Goal: Information Seeking & Learning: Learn about a topic

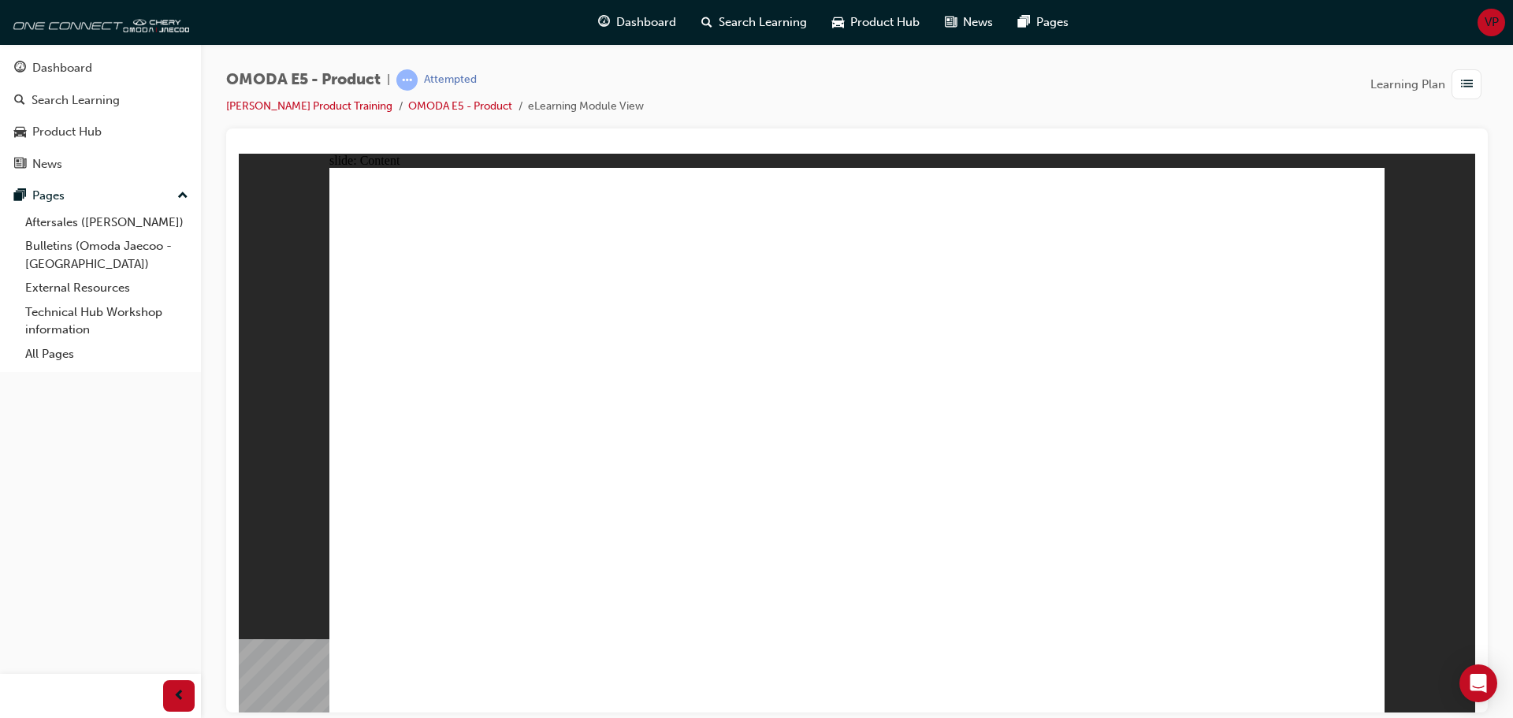
radio input "true"
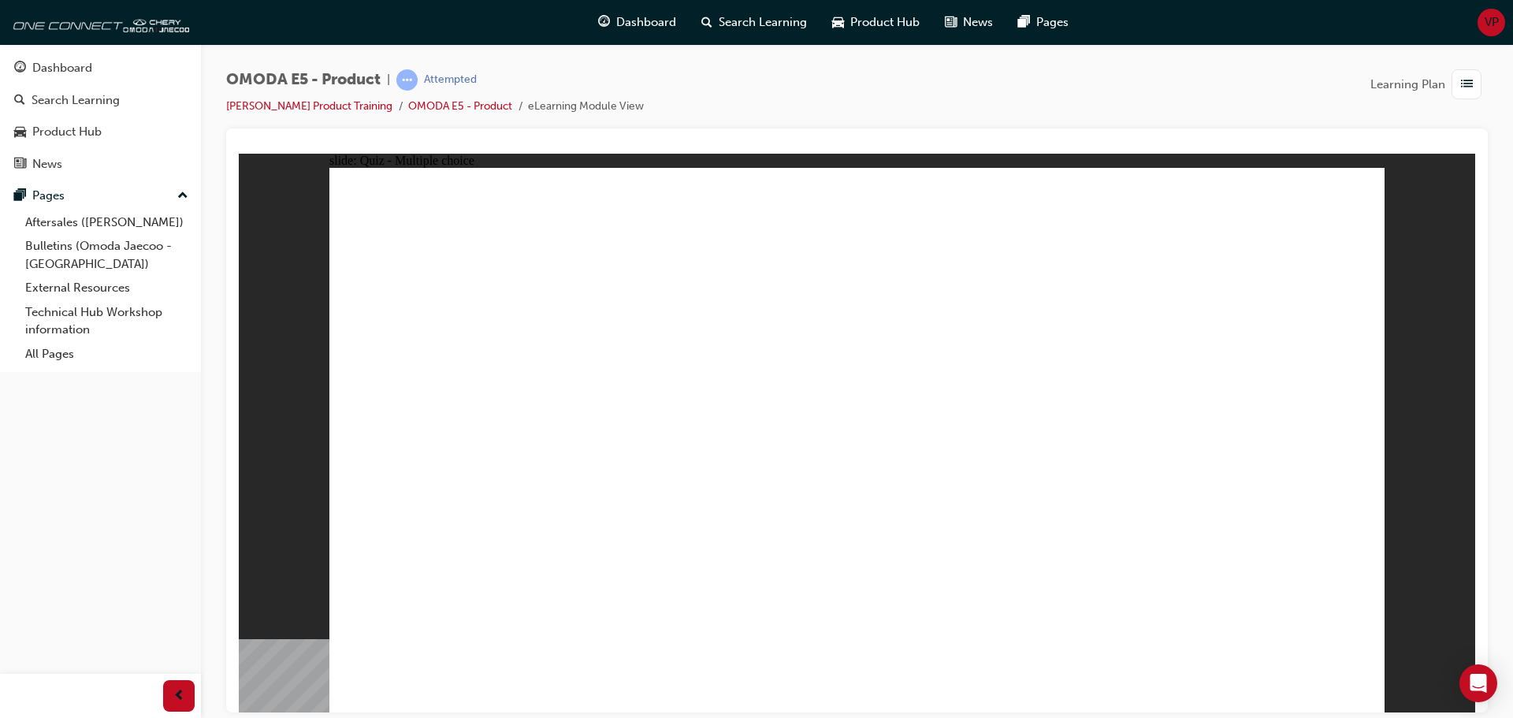
radio input "true"
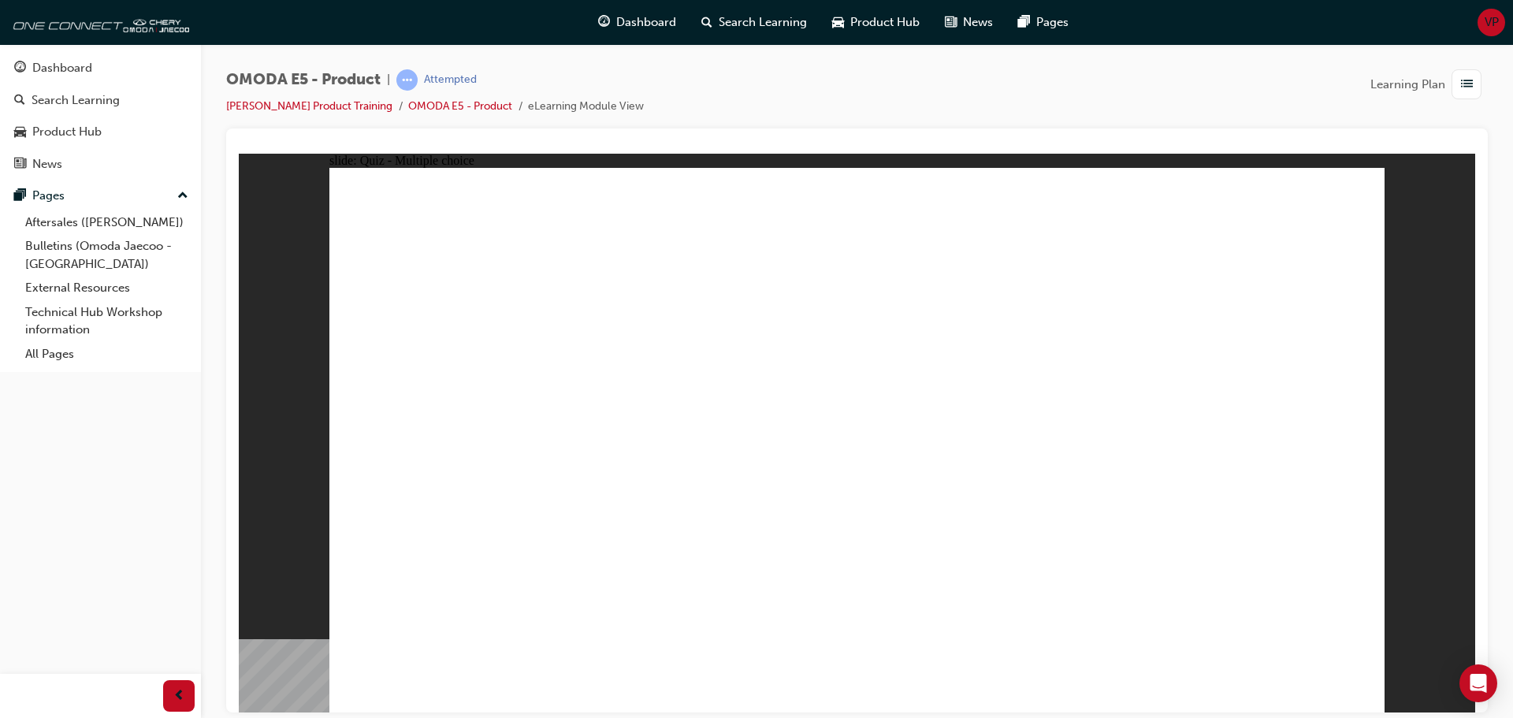
radio input "true"
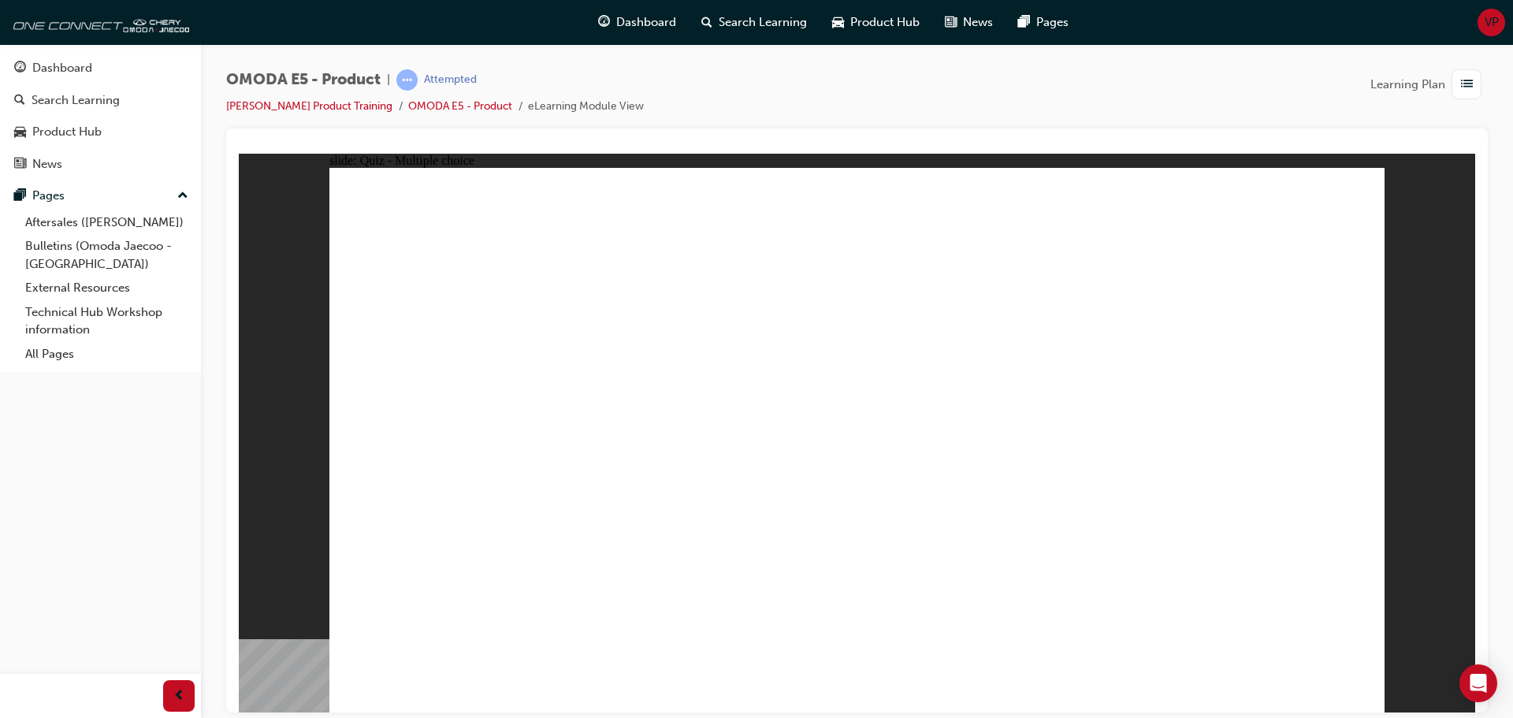
radio input "true"
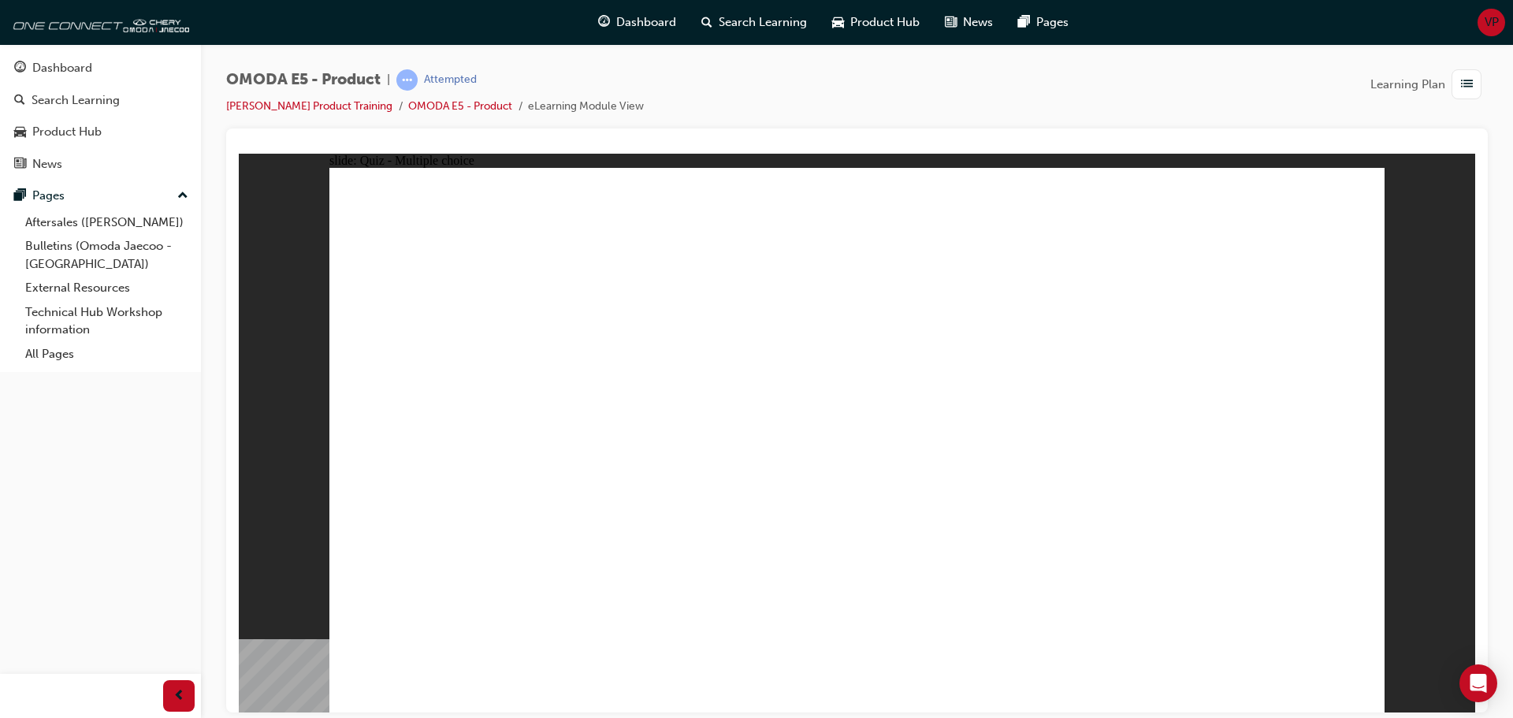
radio input "false"
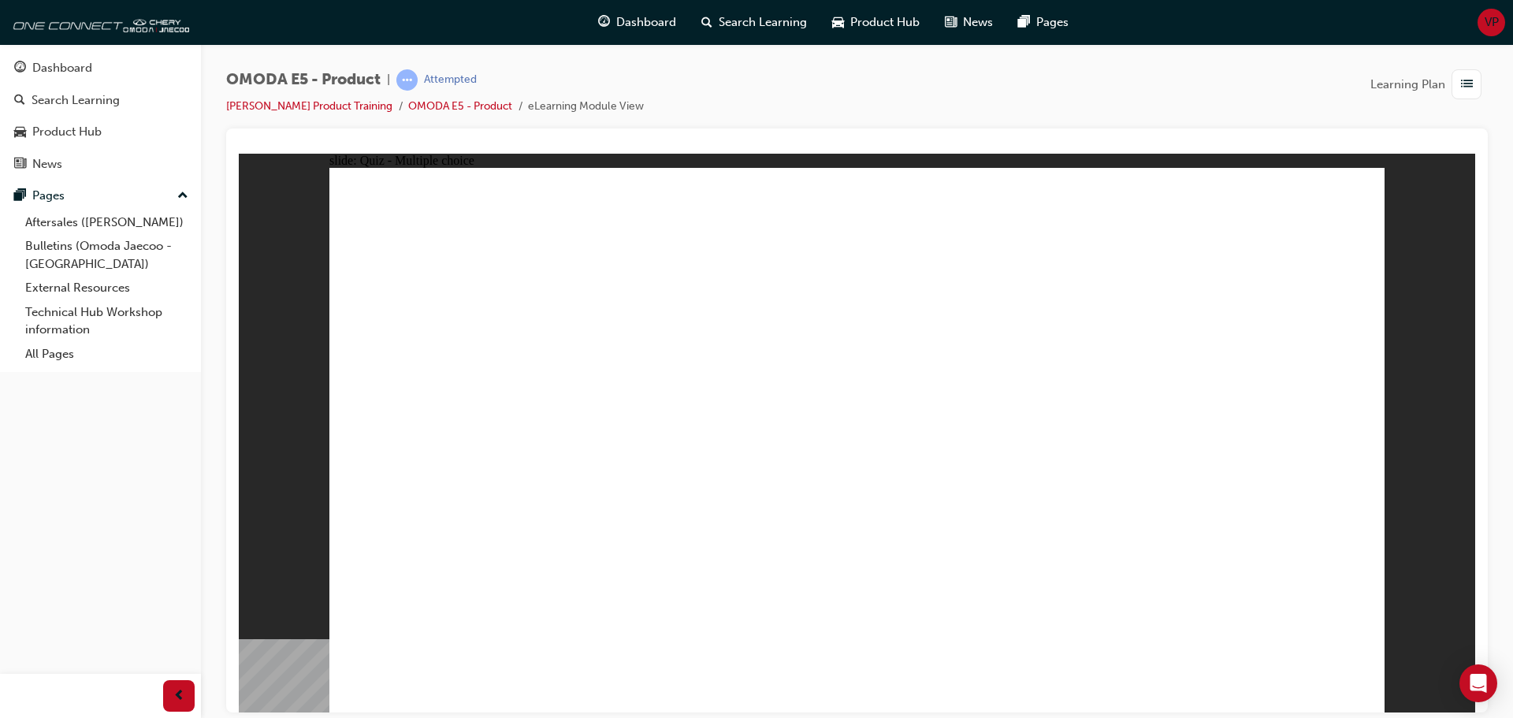
radio input "false"
radio input "true"
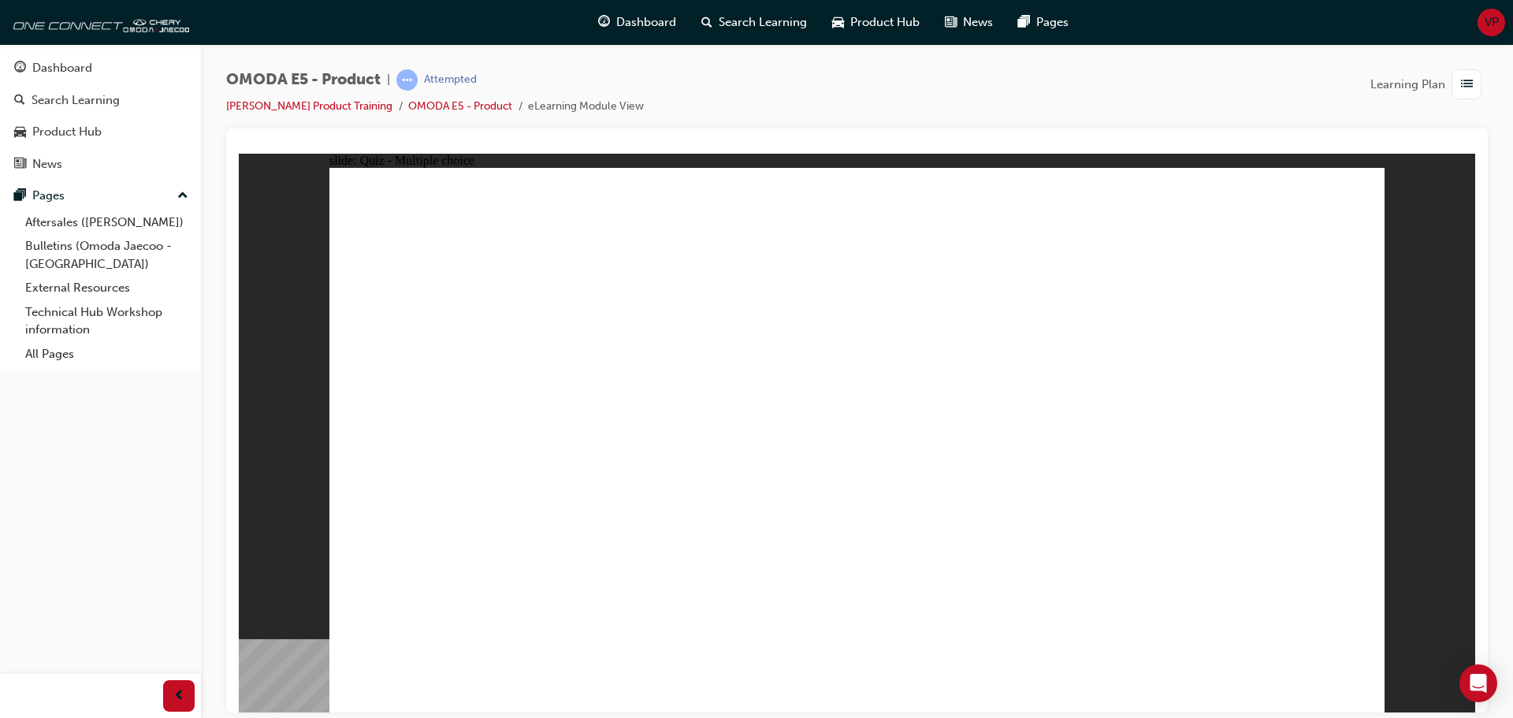
radio input "true"
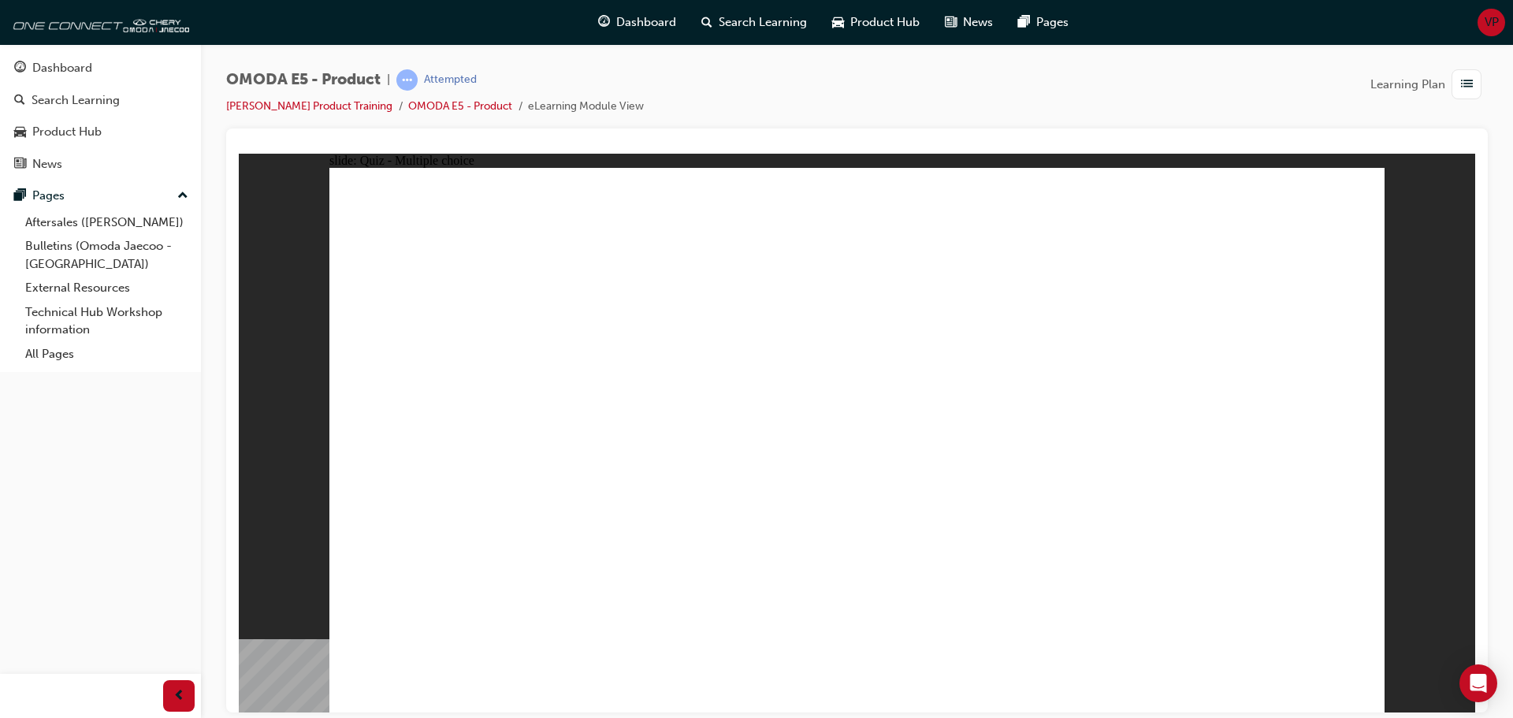
radio input "true"
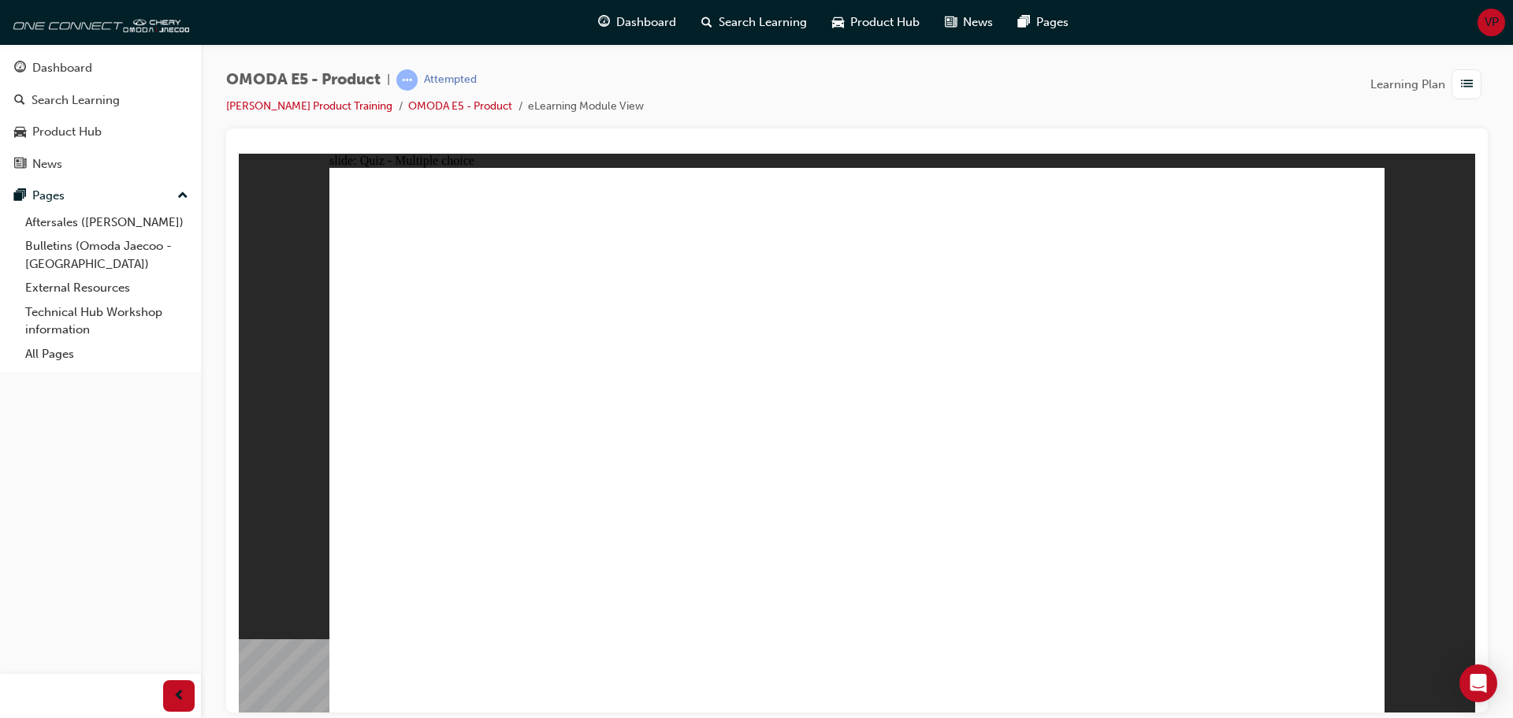
radio input "true"
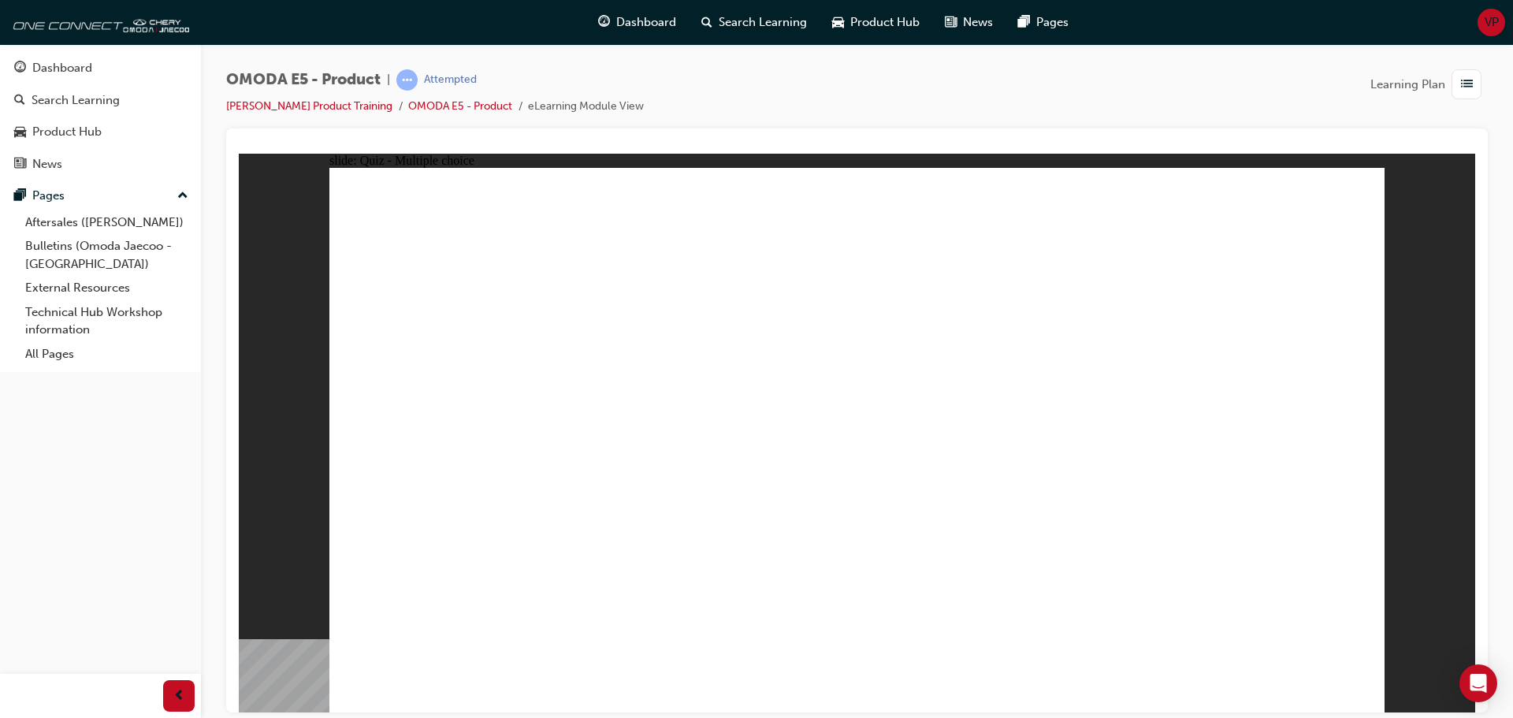
radio input "true"
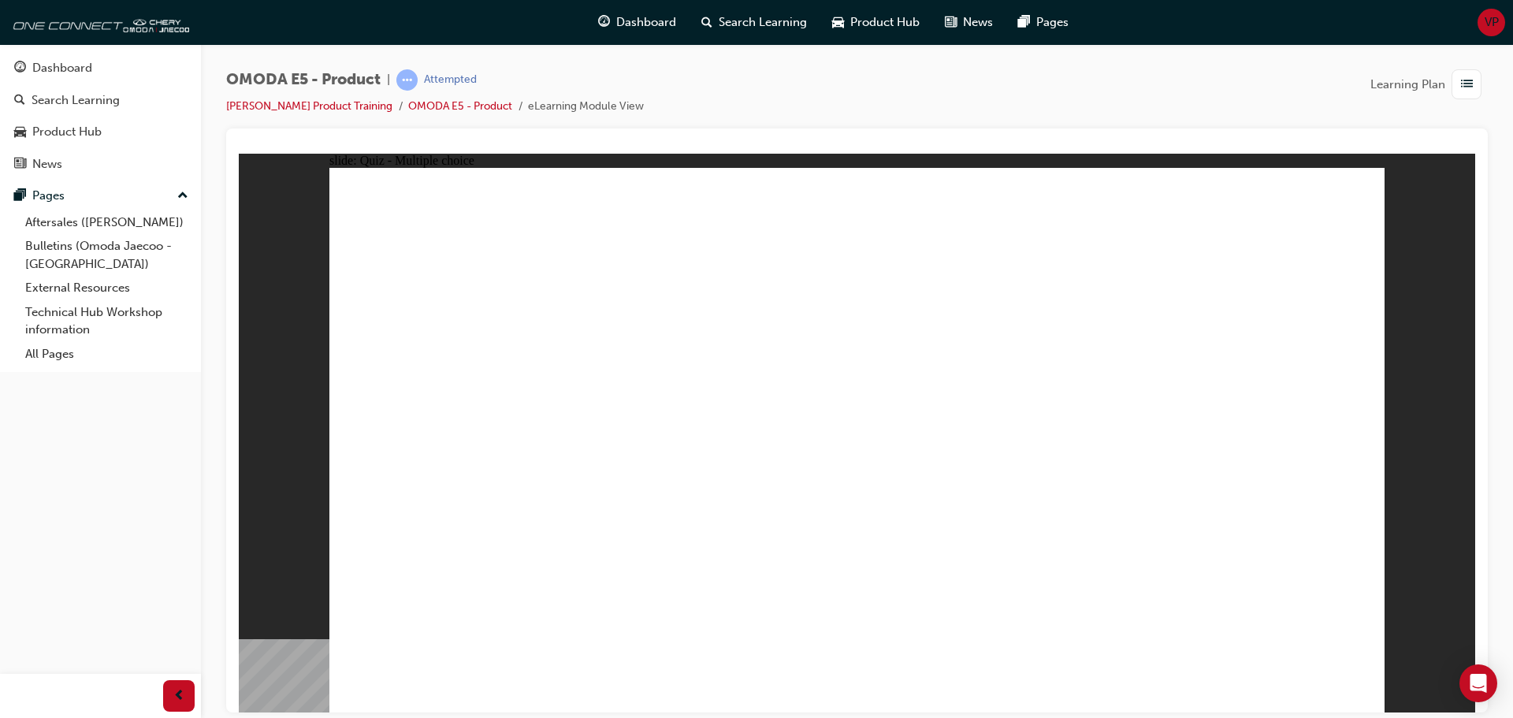
radio input "true"
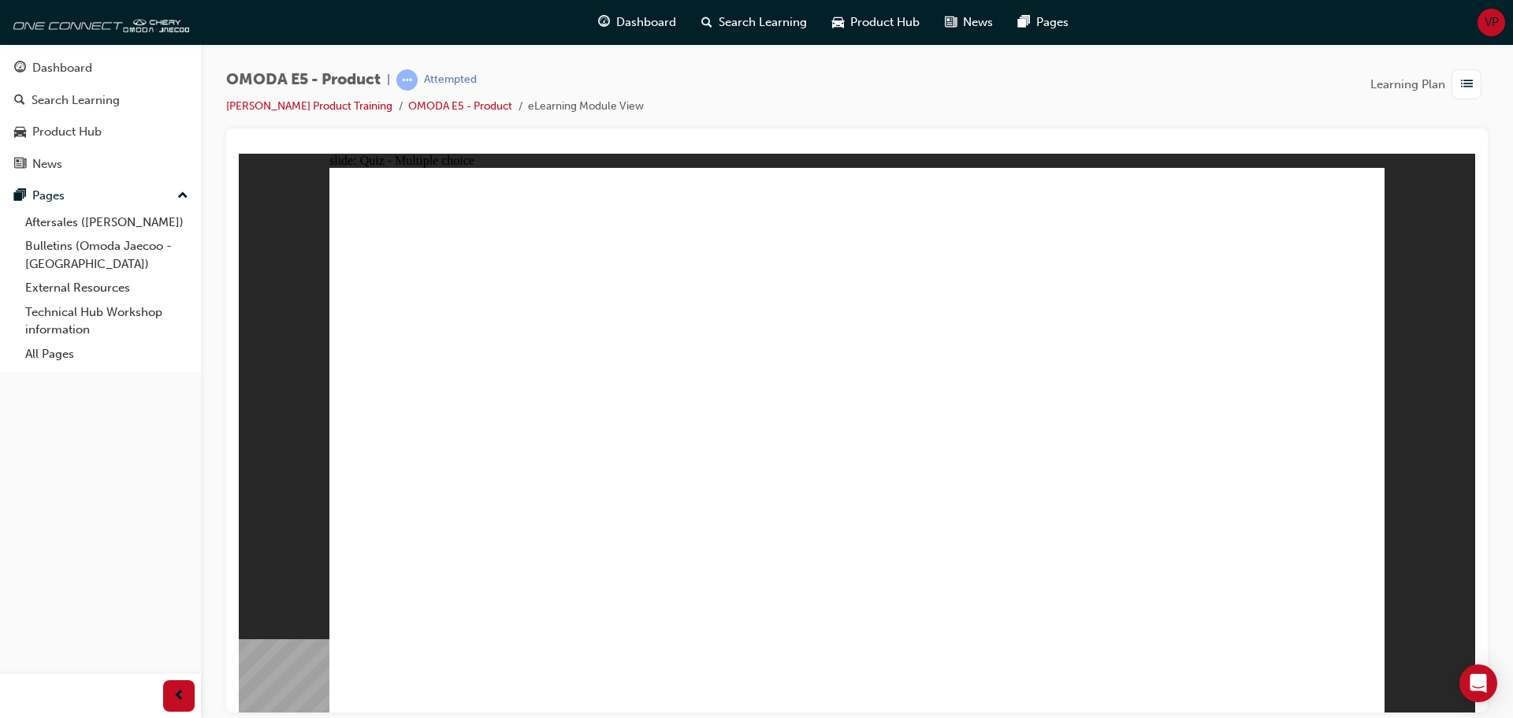
radio input "true"
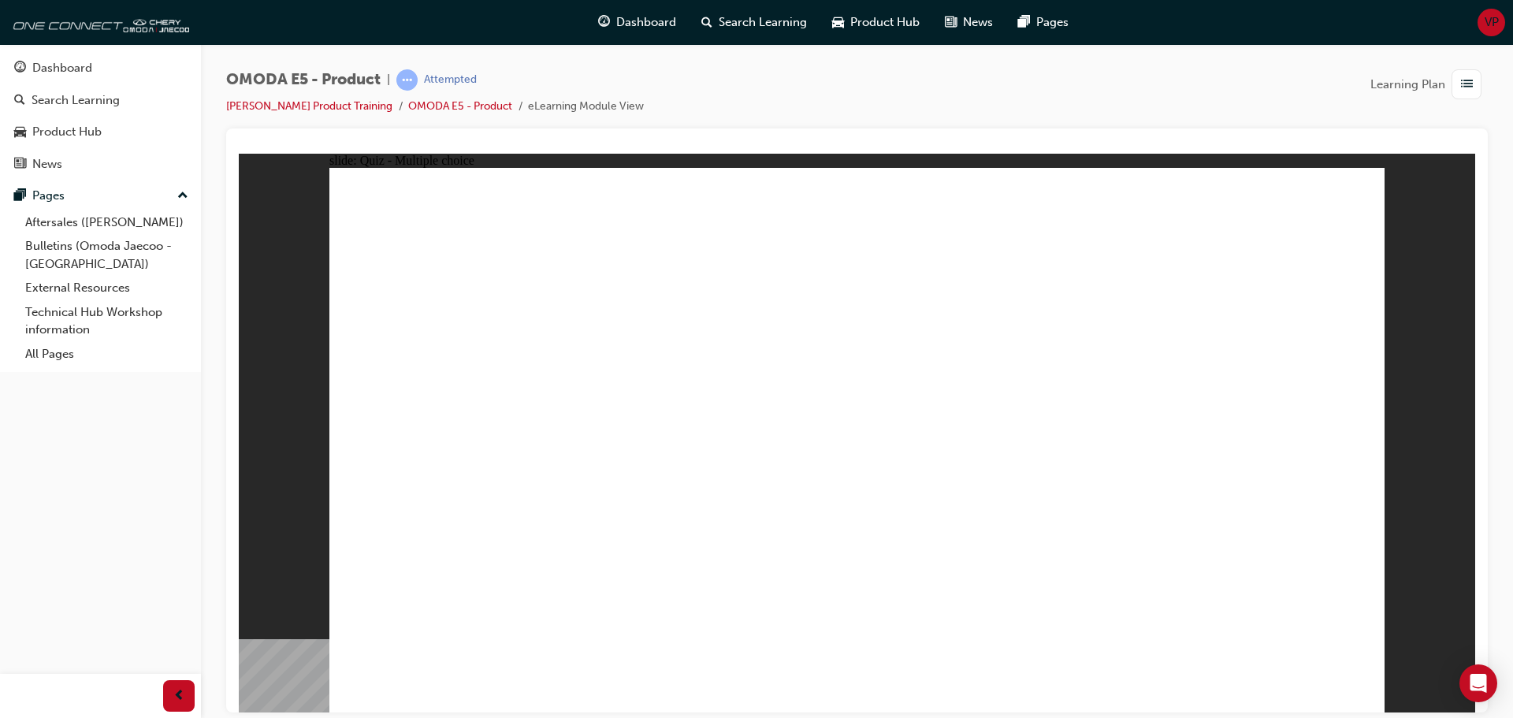
radio input "true"
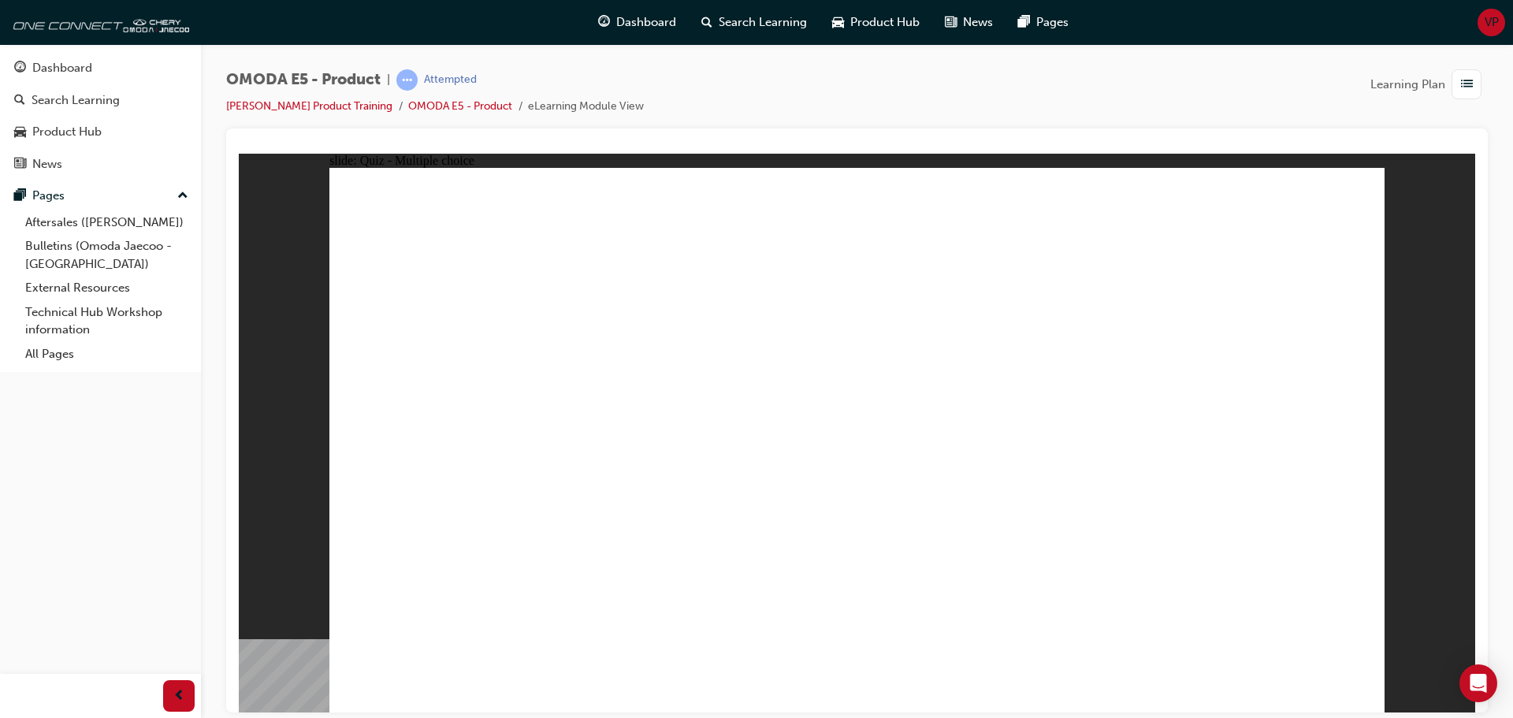
radio input "false"
radio input "true"
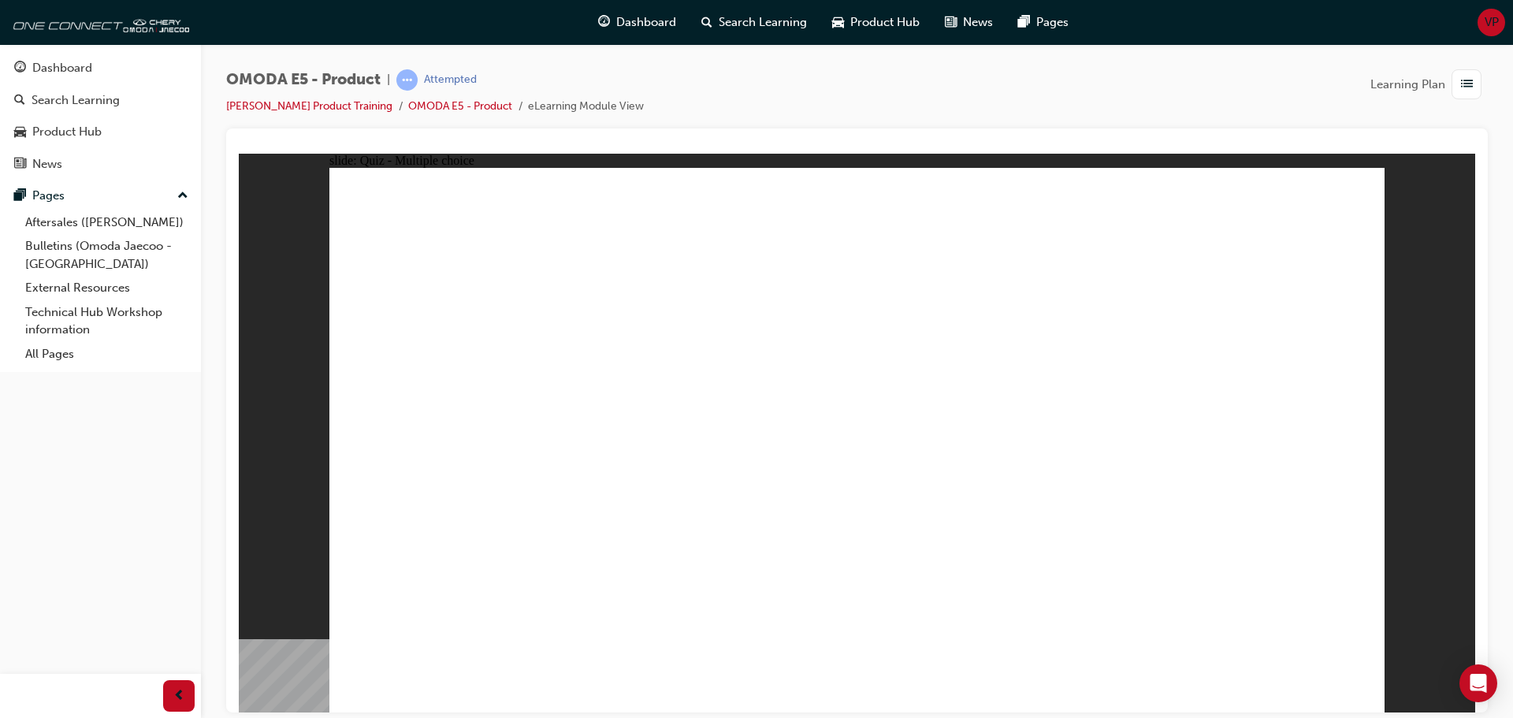
drag, startPoint x: 1087, startPoint y: 416, endPoint x: 1082, endPoint y: 426, distance: 11.3
radio input "true"
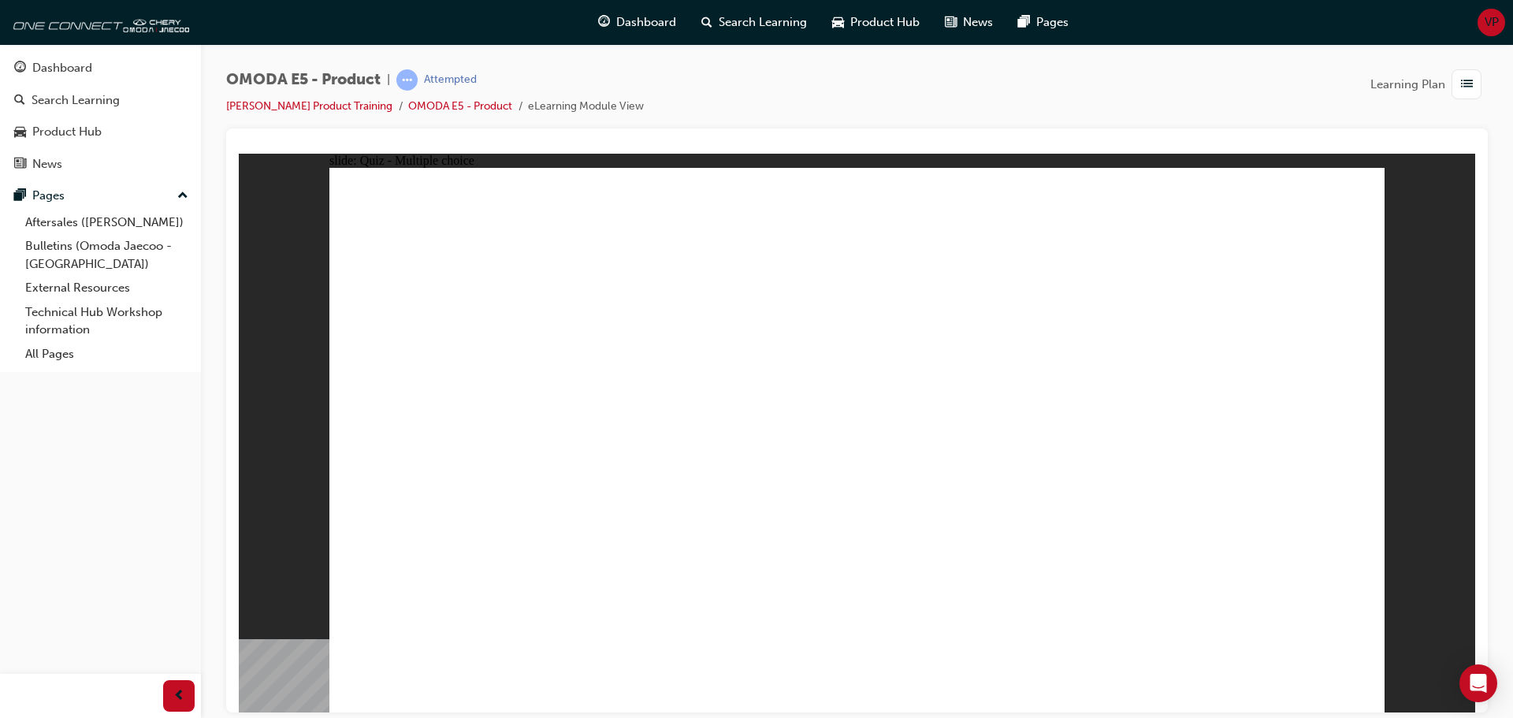
radio input "true"
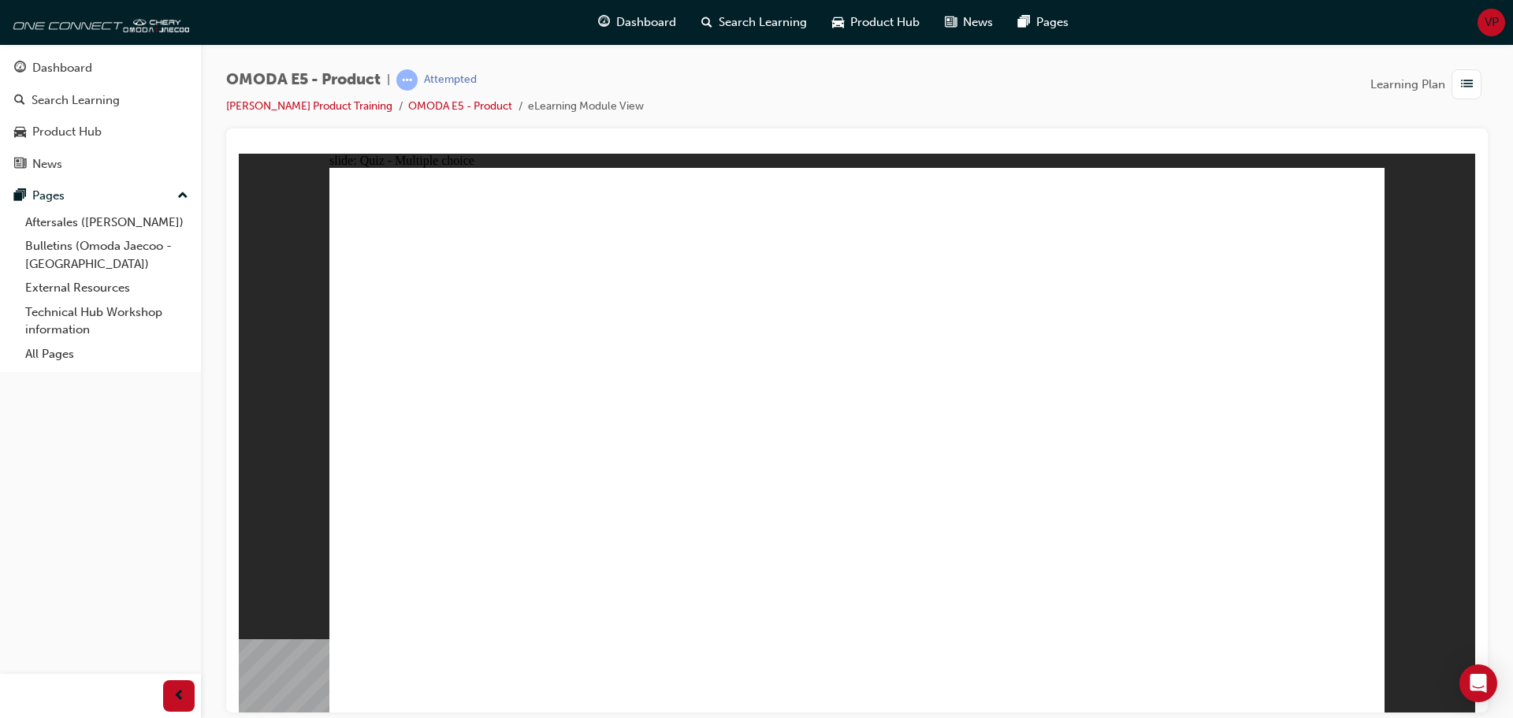
radio input "true"
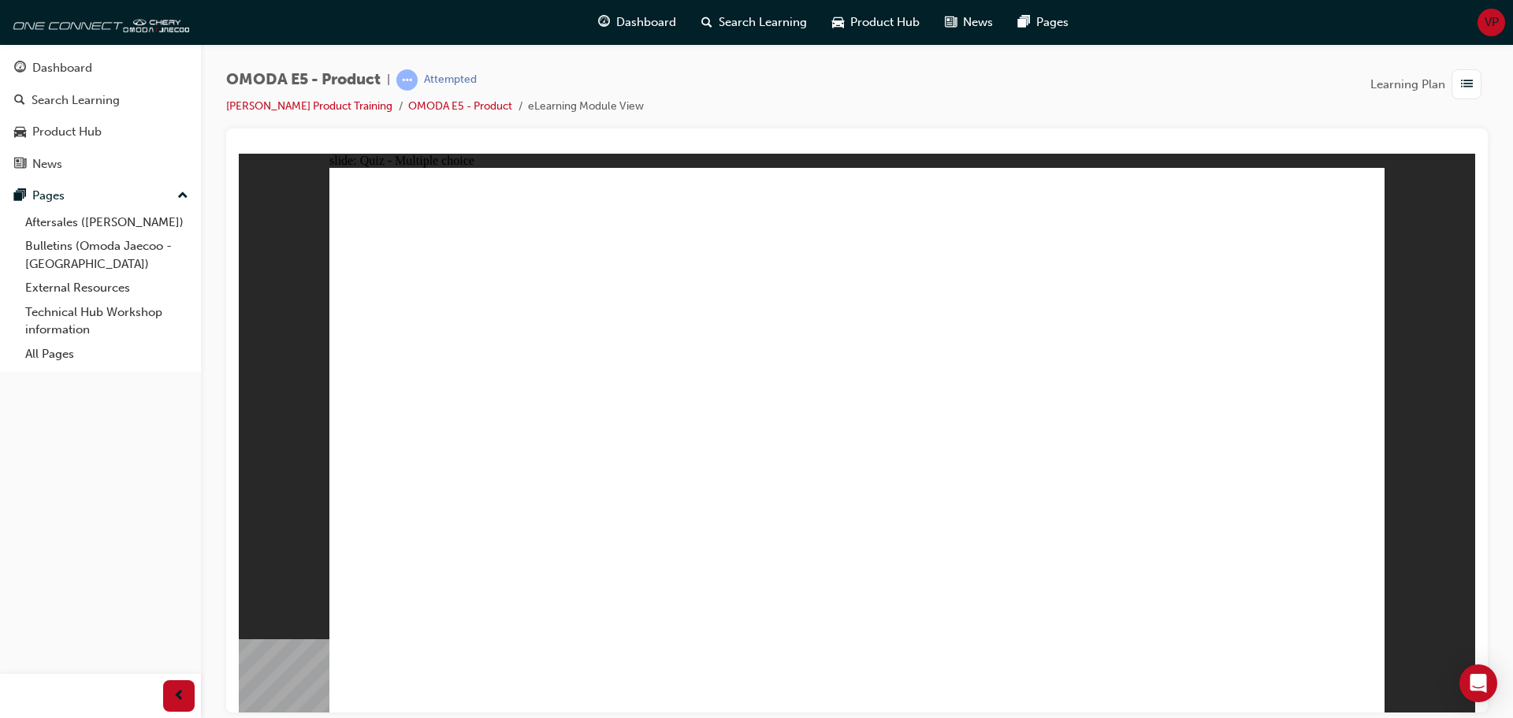
radio input "true"
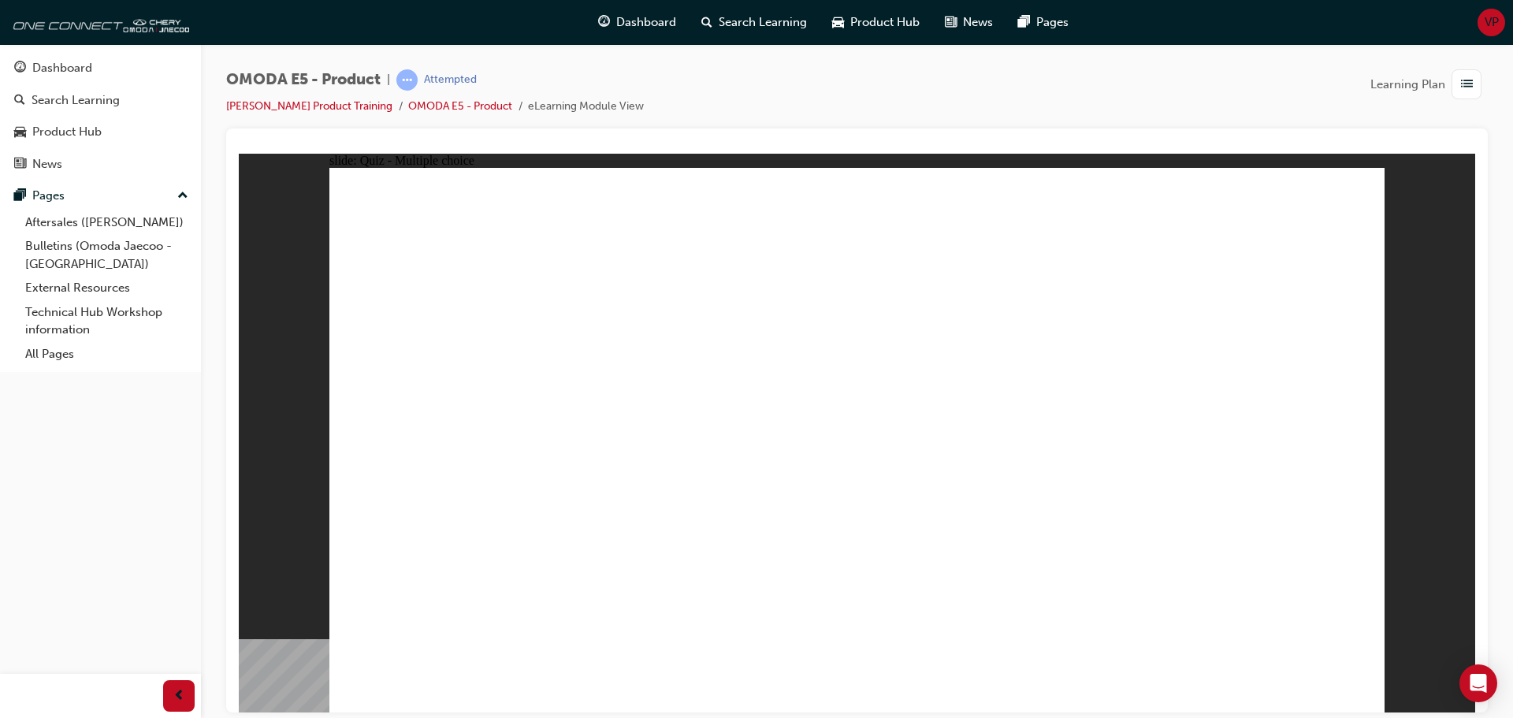
radio input "true"
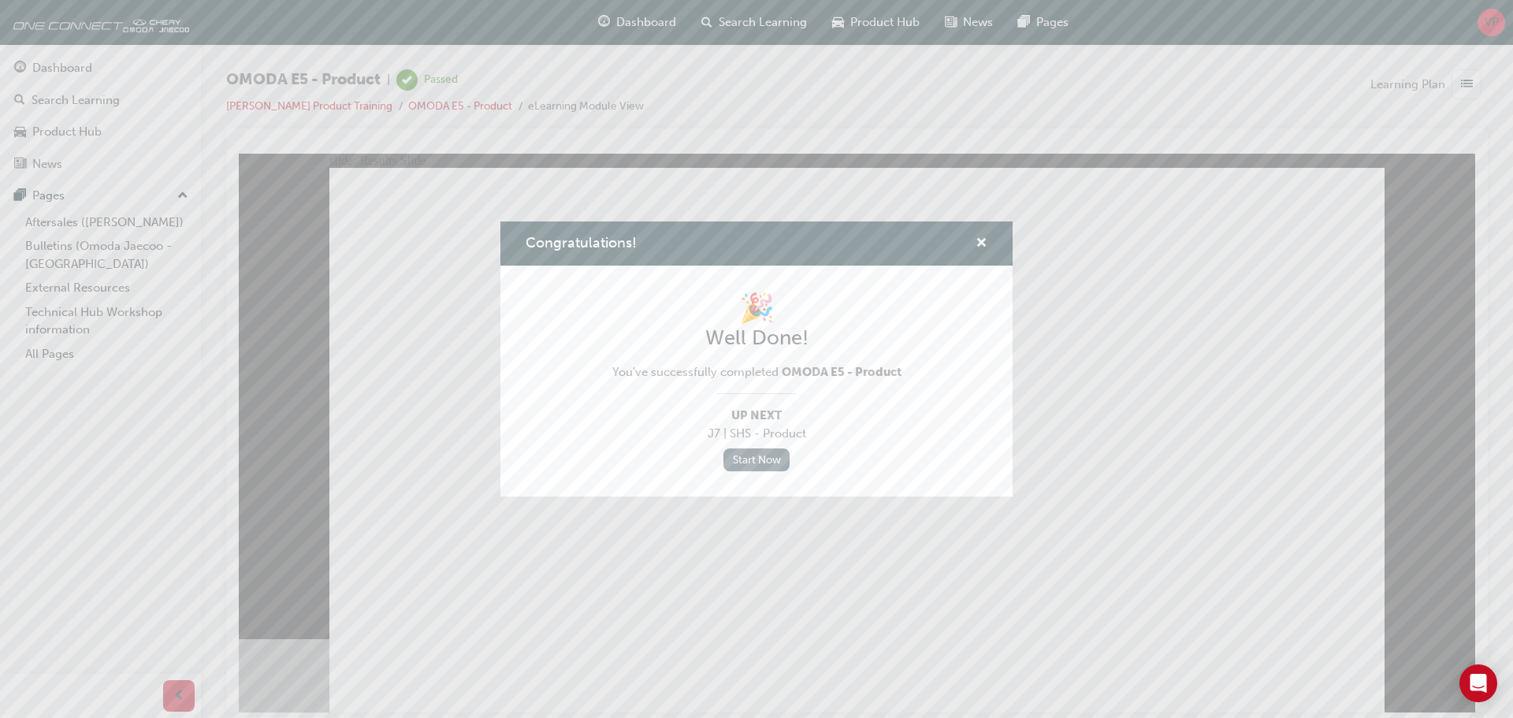
click at [751, 463] on link "Start Now" at bounding box center [756, 459] width 66 height 23
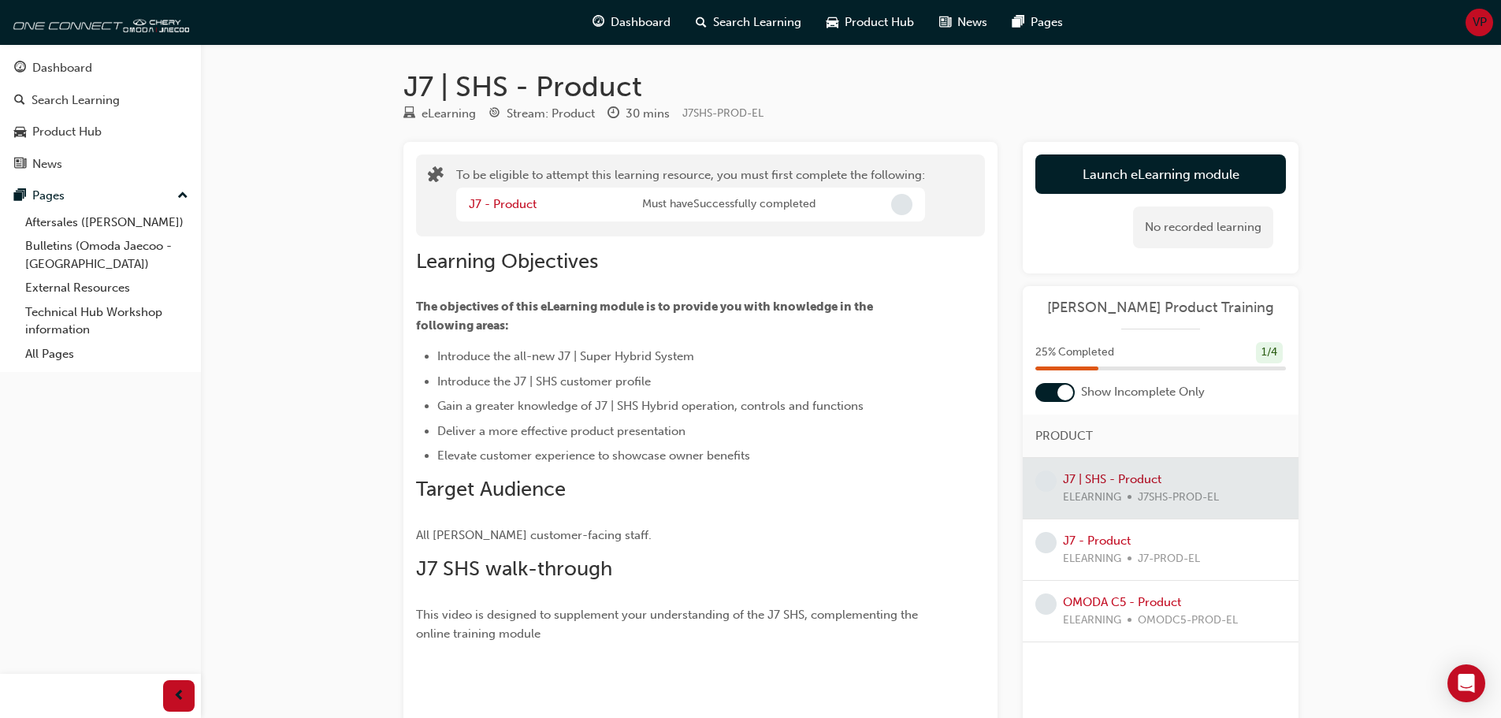
click at [1095, 554] on span "ELEARNING" at bounding box center [1092, 559] width 58 height 18
click at [1088, 511] on div at bounding box center [1161, 488] width 276 height 61
click at [1041, 541] on span "learningRecordVerb_NONE-icon" at bounding box center [1046, 542] width 21 height 21
click at [1083, 537] on link "J7 - Product" at bounding box center [1097, 541] width 68 height 14
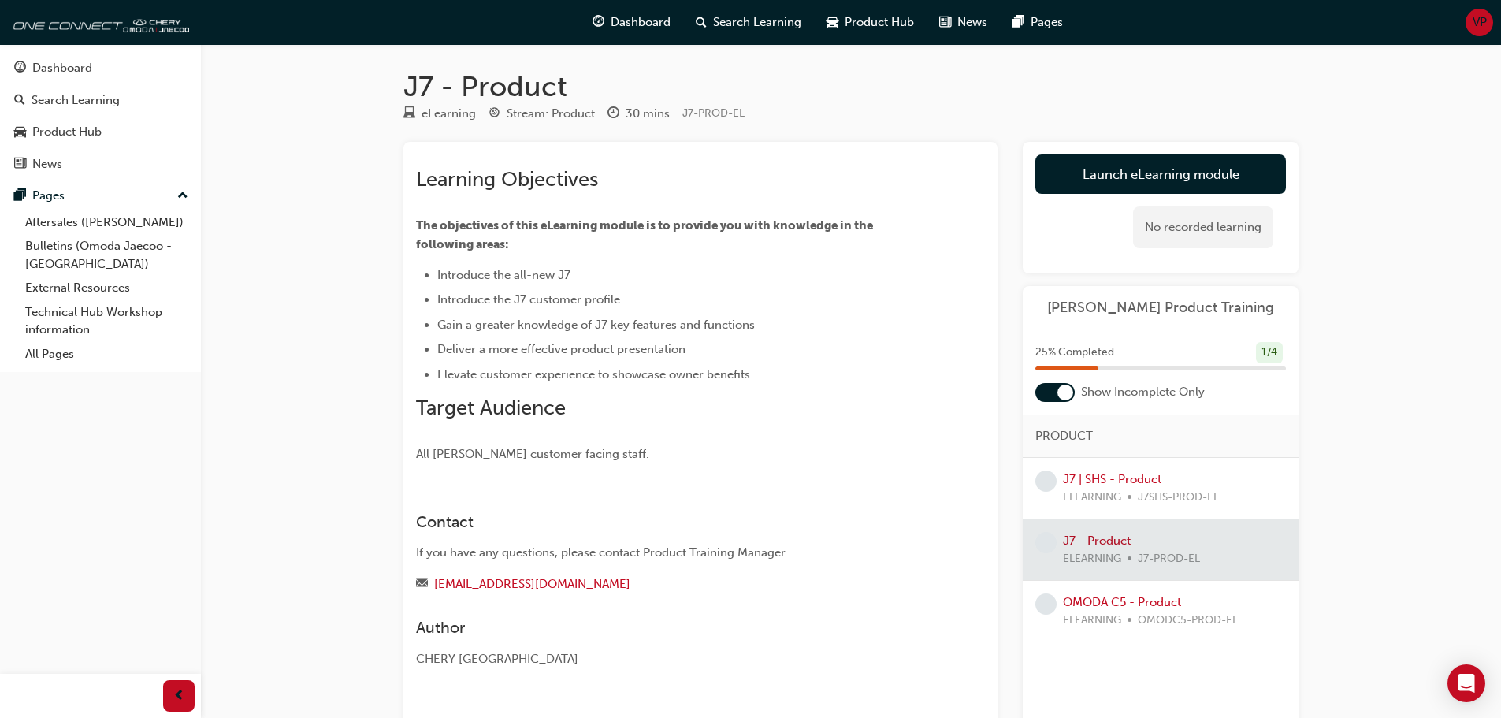
click at [1093, 503] on span "ELEARNING" at bounding box center [1092, 498] width 58 height 18
click at [1094, 482] on link "J7 | SHS - Product" at bounding box center [1112, 479] width 99 height 14
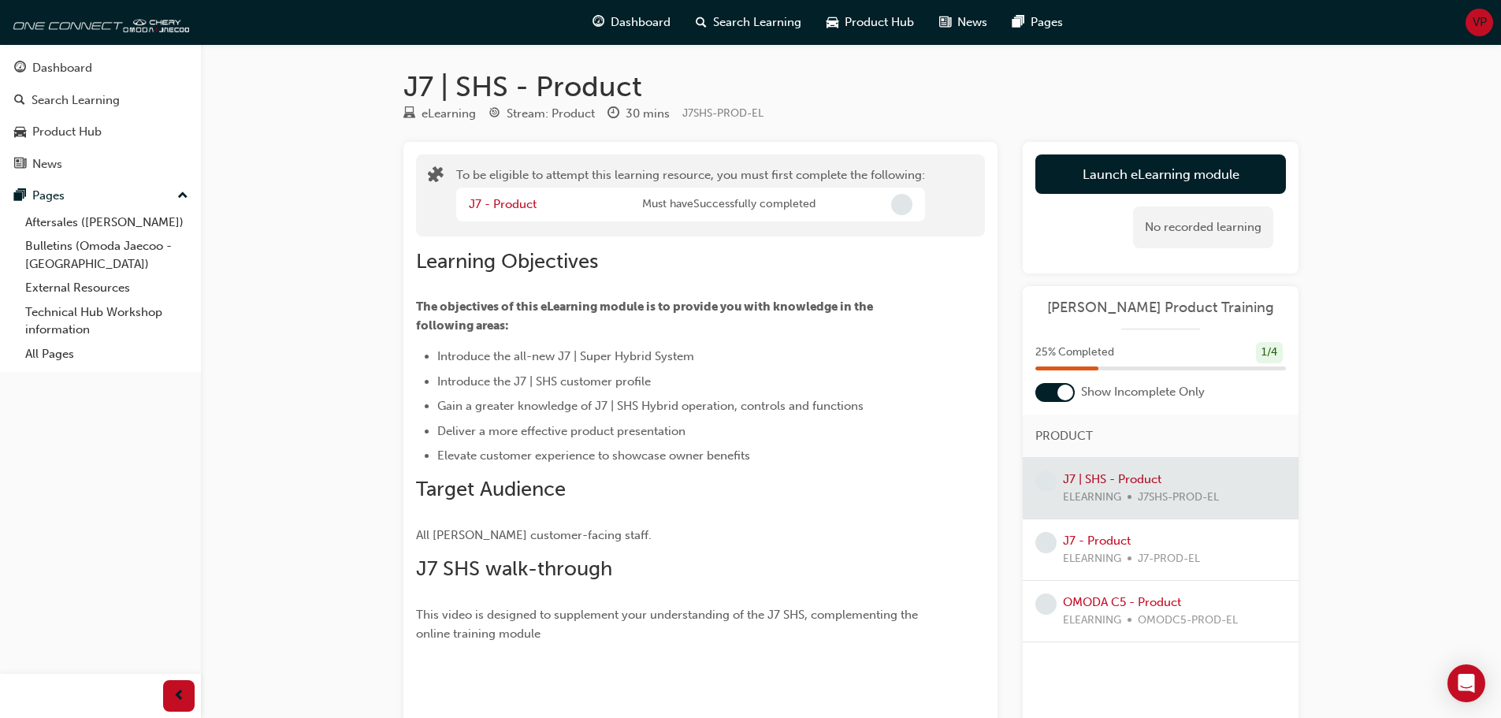
click at [1100, 525] on div "J7 - Product ELEARNING J7-PROD-EL" at bounding box center [1161, 549] width 276 height 61
click at [1101, 536] on link "J7 - Product" at bounding box center [1097, 541] width 68 height 14
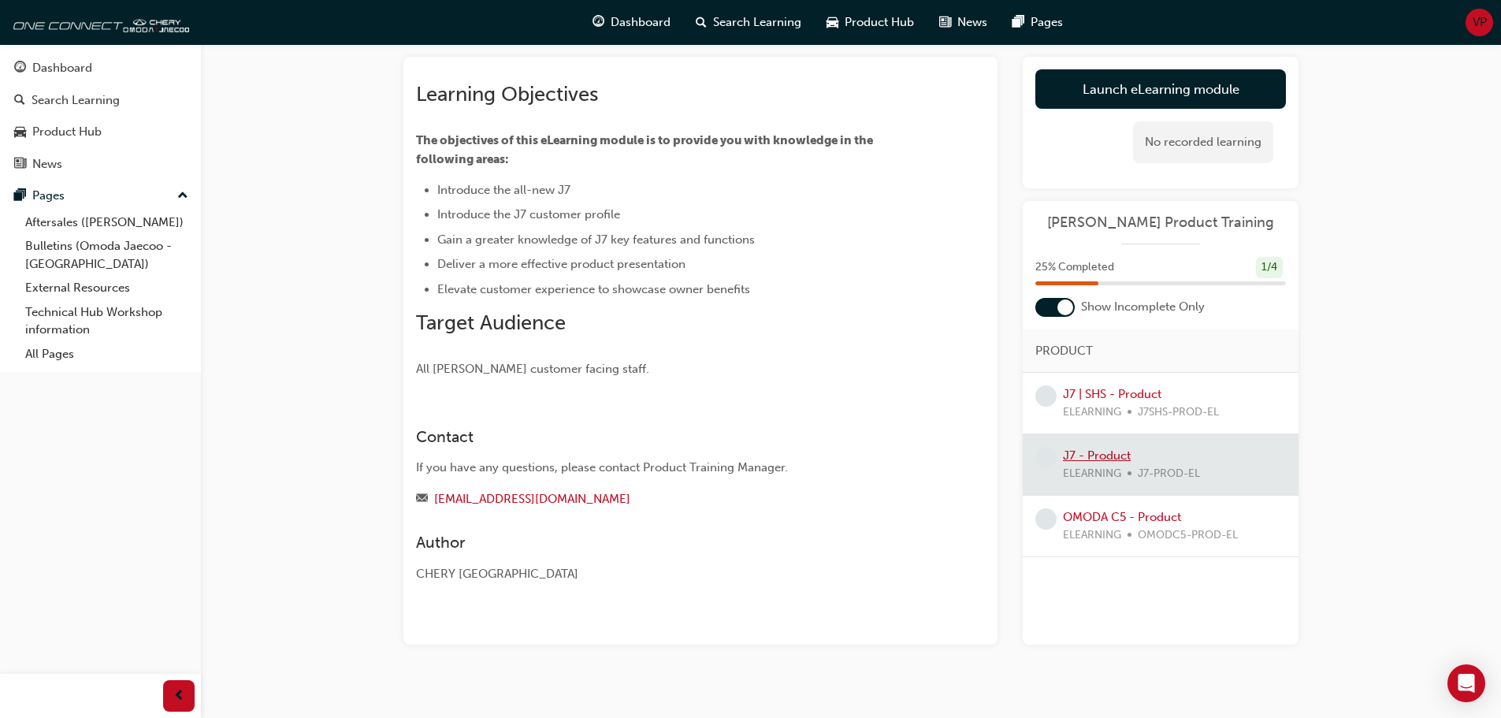
scroll to position [102, 0]
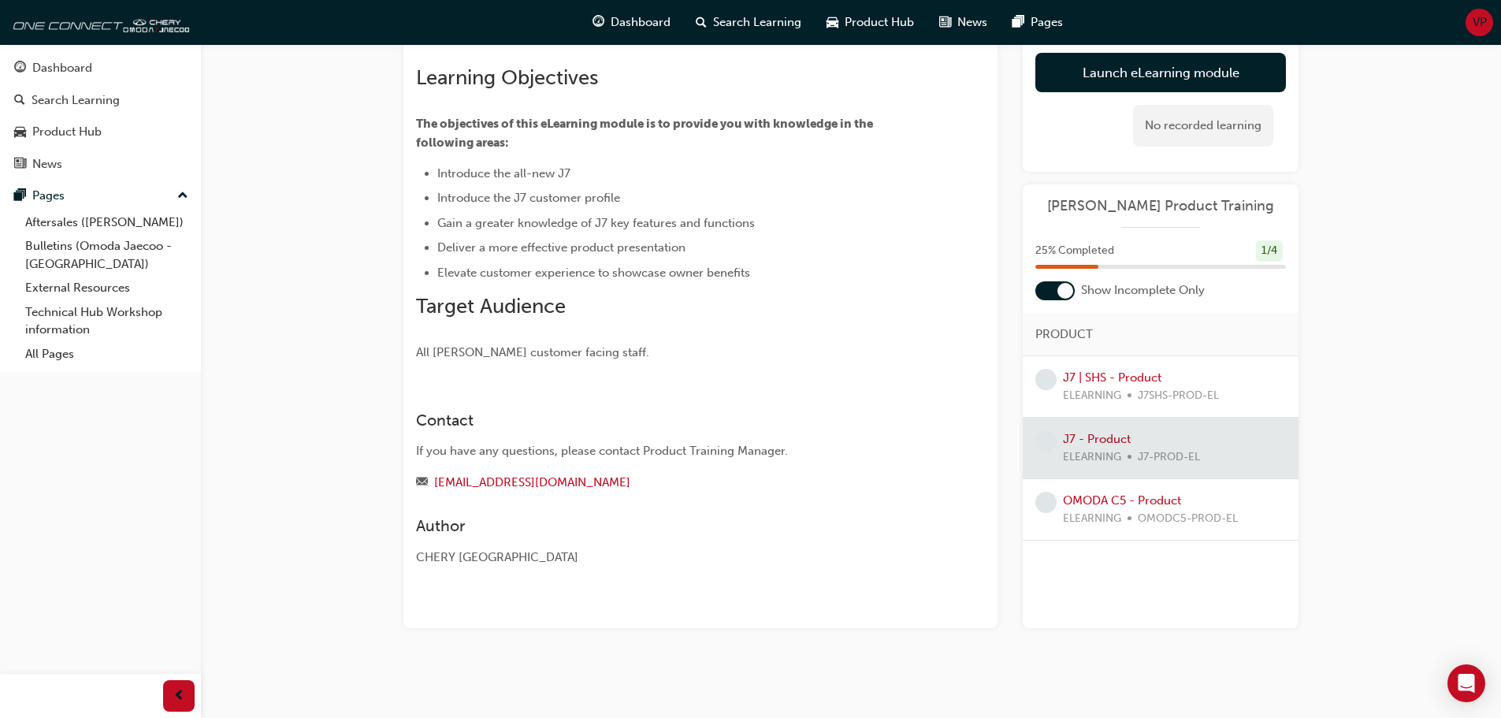
click at [1095, 388] on span "ELEARNING" at bounding box center [1092, 396] width 58 height 18
click at [1092, 373] on link "J7 | SHS - Product" at bounding box center [1112, 377] width 99 height 14
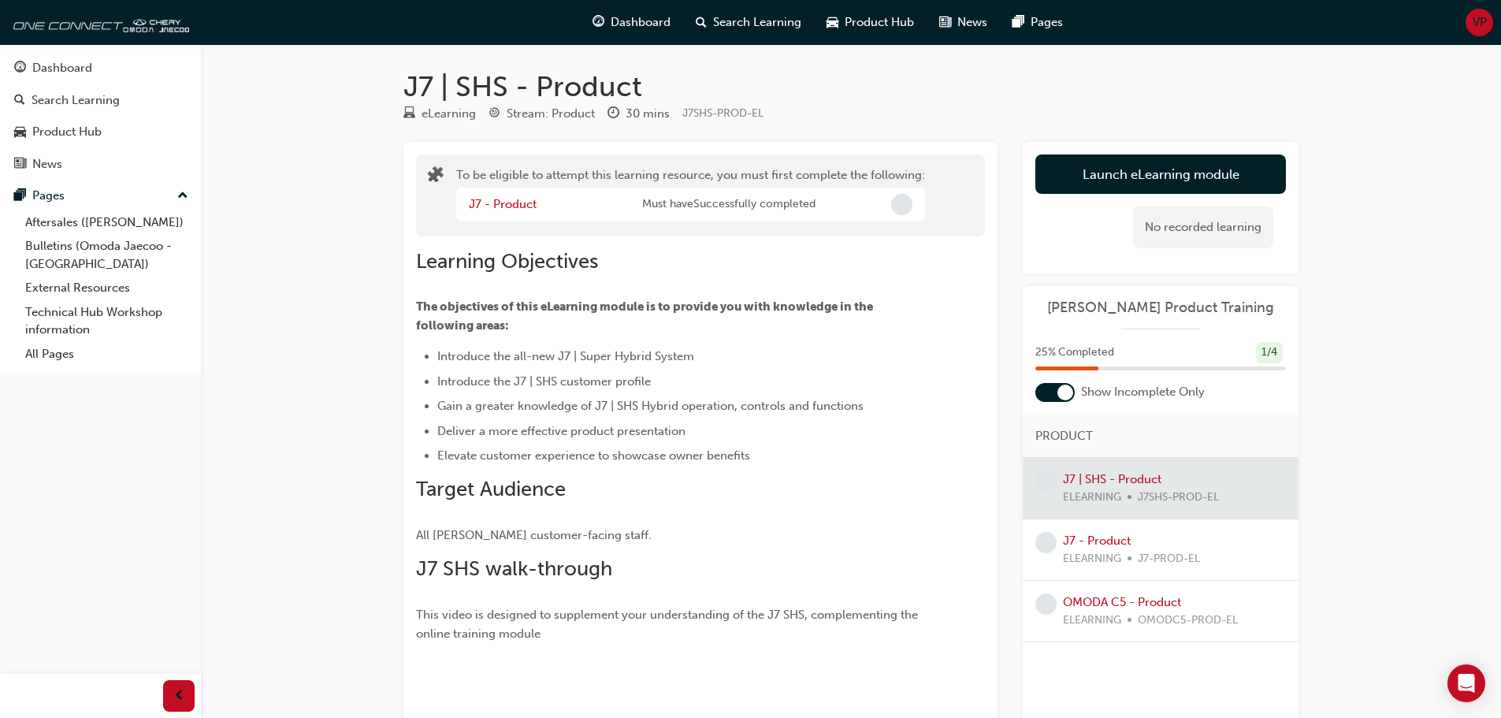
click at [903, 209] on span "Incomplete" at bounding box center [901, 204] width 21 height 21
click at [482, 205] on link "J7 - Product" at bounding box center [503, 204] width 68 height 14
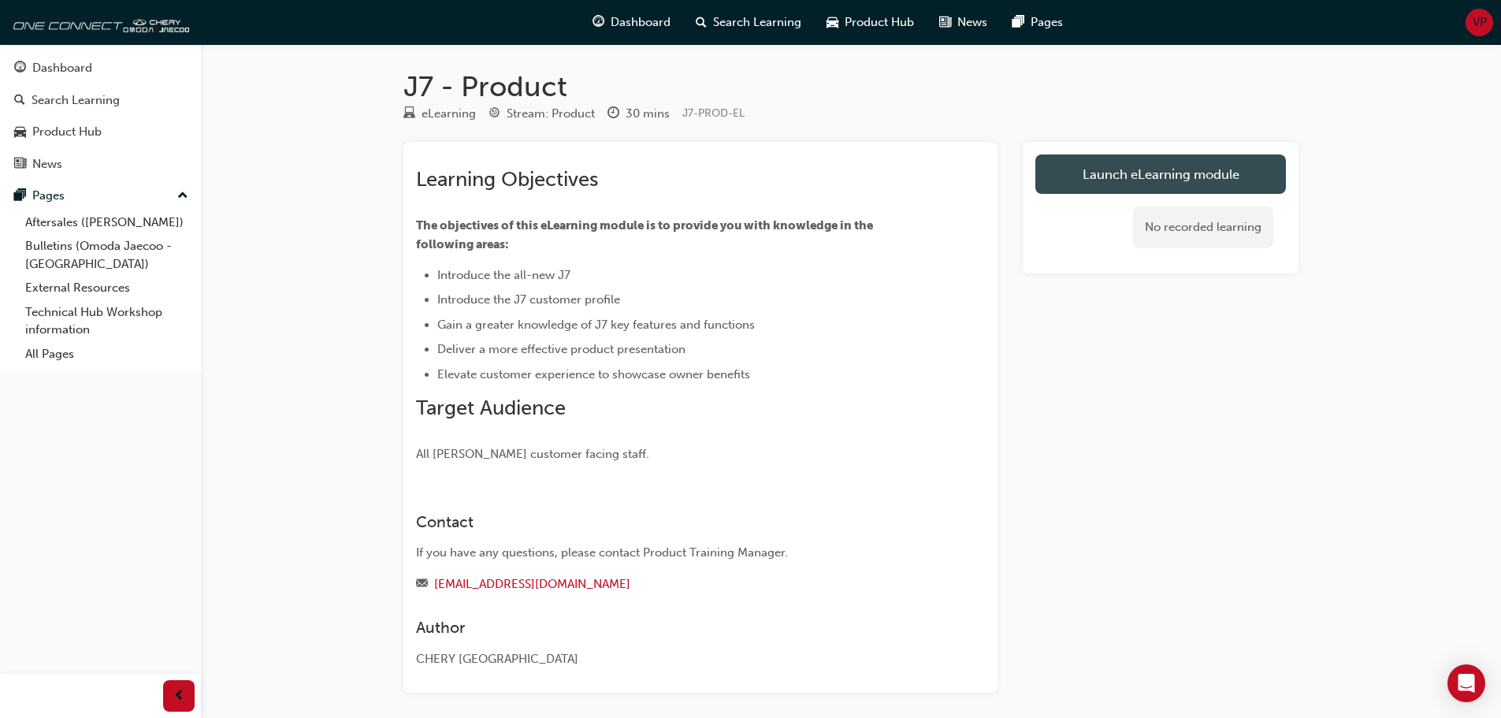
click at [1170, 177] on link "Launch eLearning module" at bounding box center [1161, 173] width 251 height 39
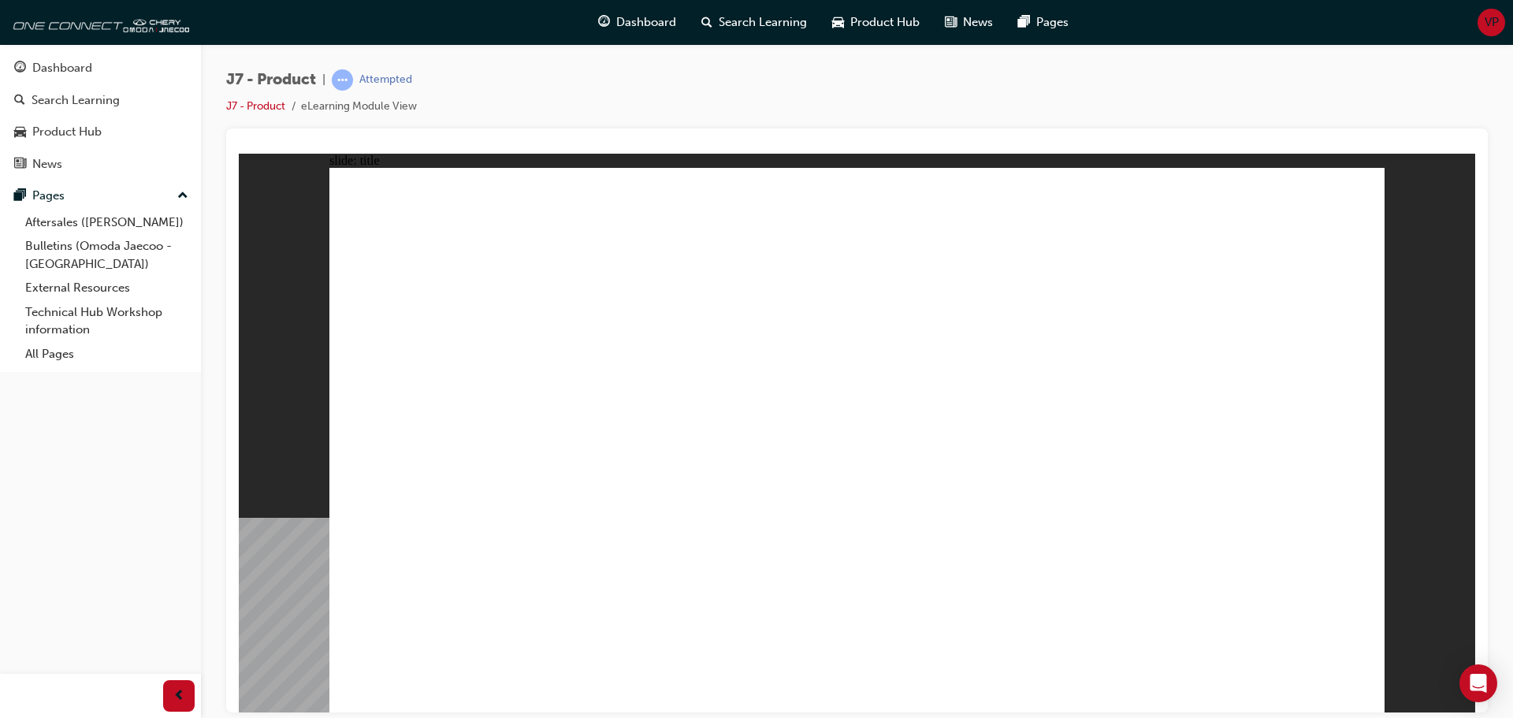
click at [90, 63] on div "Dashboard" at bounding box center [62, 68] width 60 height 18
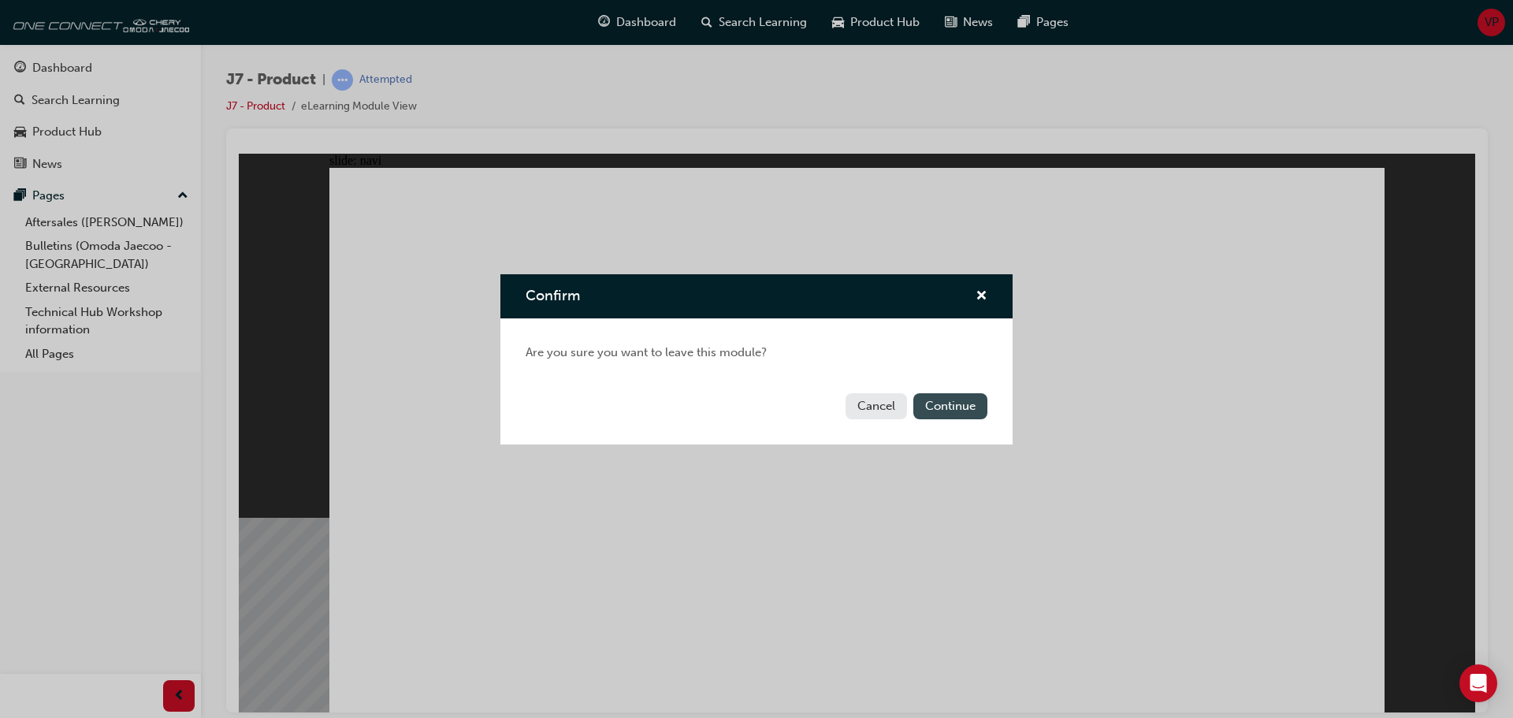
click at [936, 407] on button "Continue" at bounding box center [950, 406] width 74 height 26
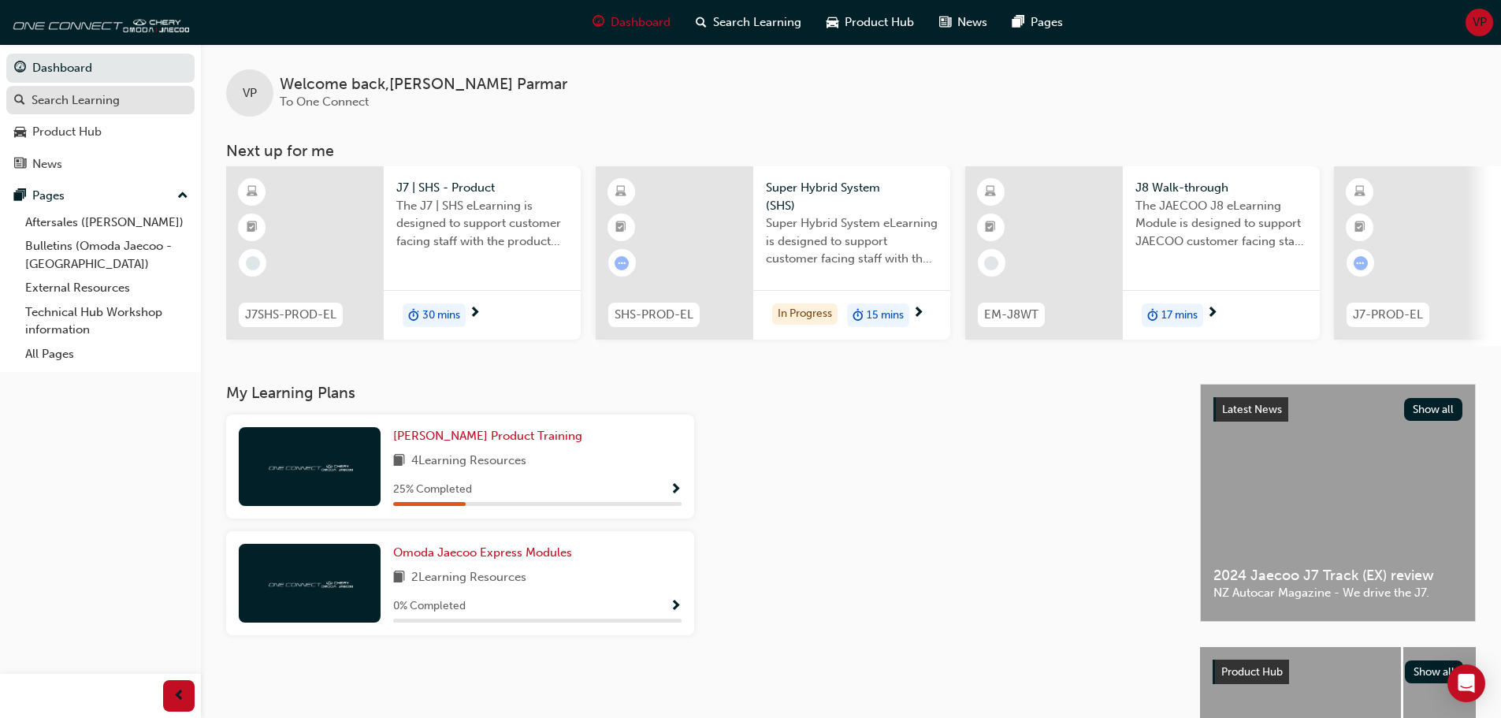
click at [81, 109] on div "Search Learning" at bounding box center [100, 101] width 173 height 20
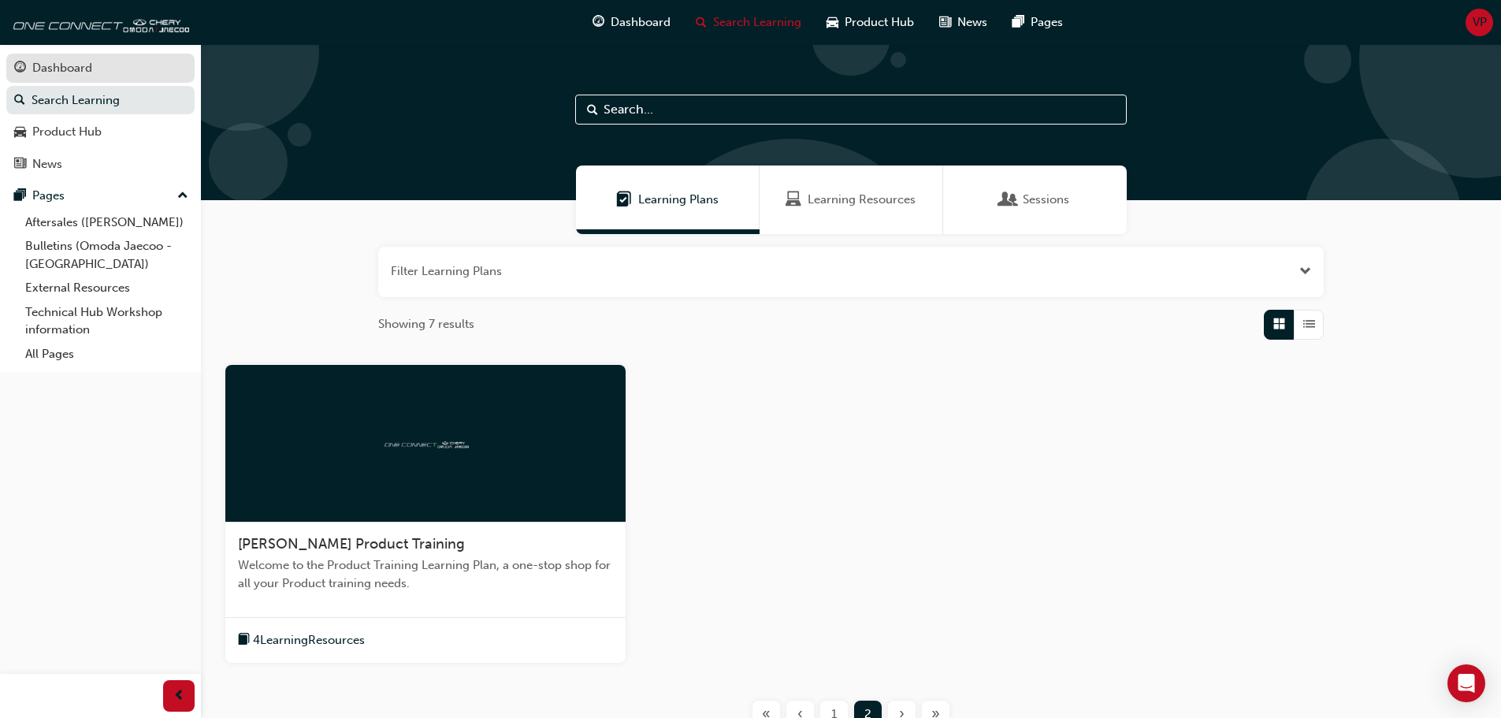
click at [67, 65] on div "Dashboard" at bounding box center [62, 68] width 60 height 18
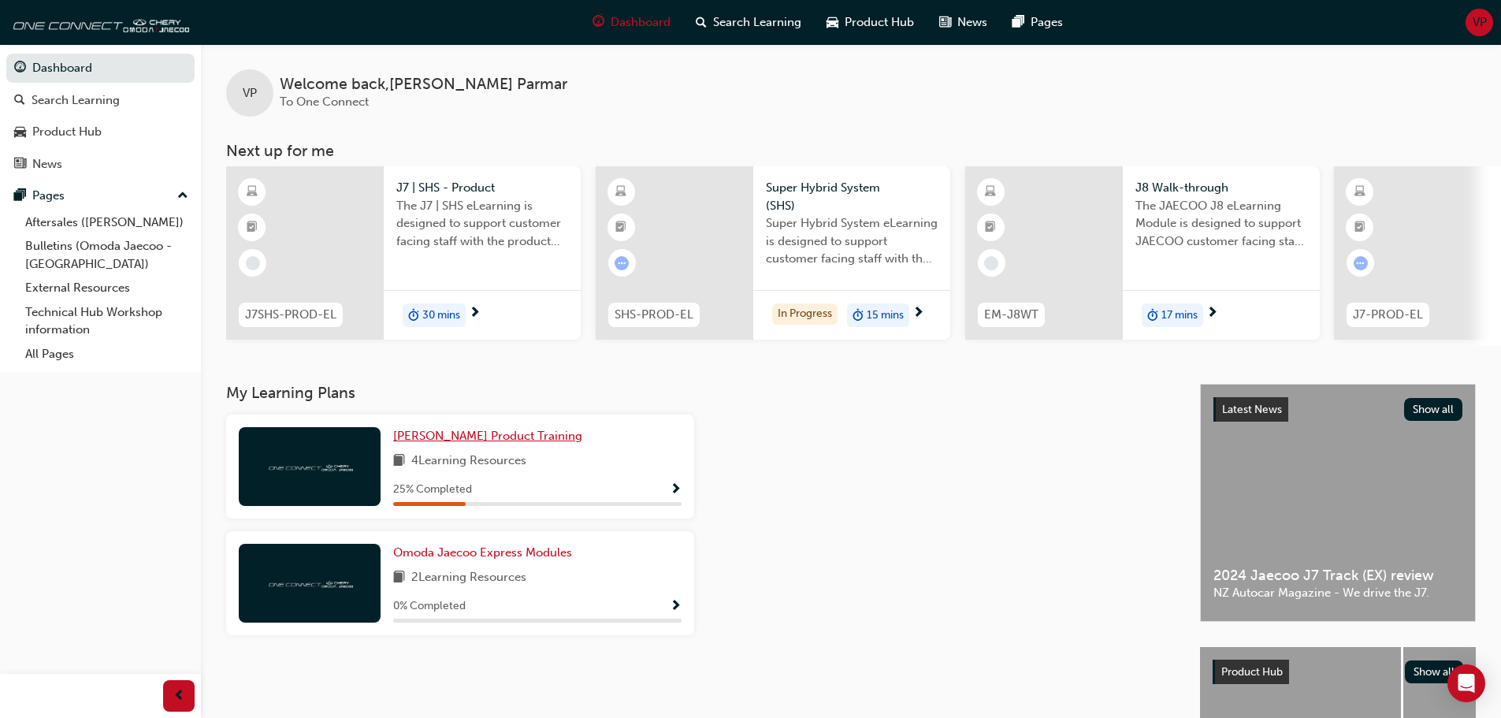
click at [455, 443] on span "[PERSON_NAME] Product Training" at bounding box center [487, 436] width 189 height 14
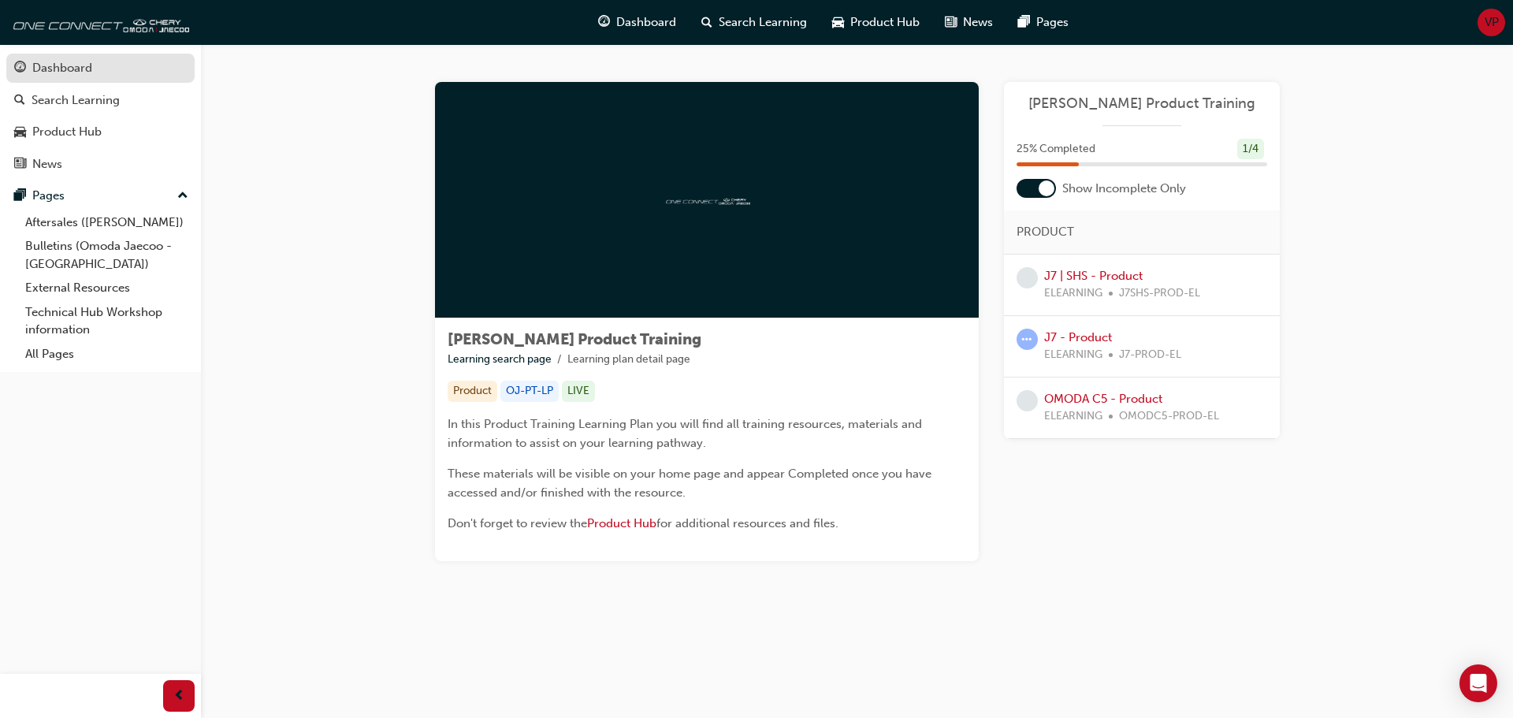
click at [55, 69] on div "Dashboard" at bounding box center [62, 68] width 60 height 18
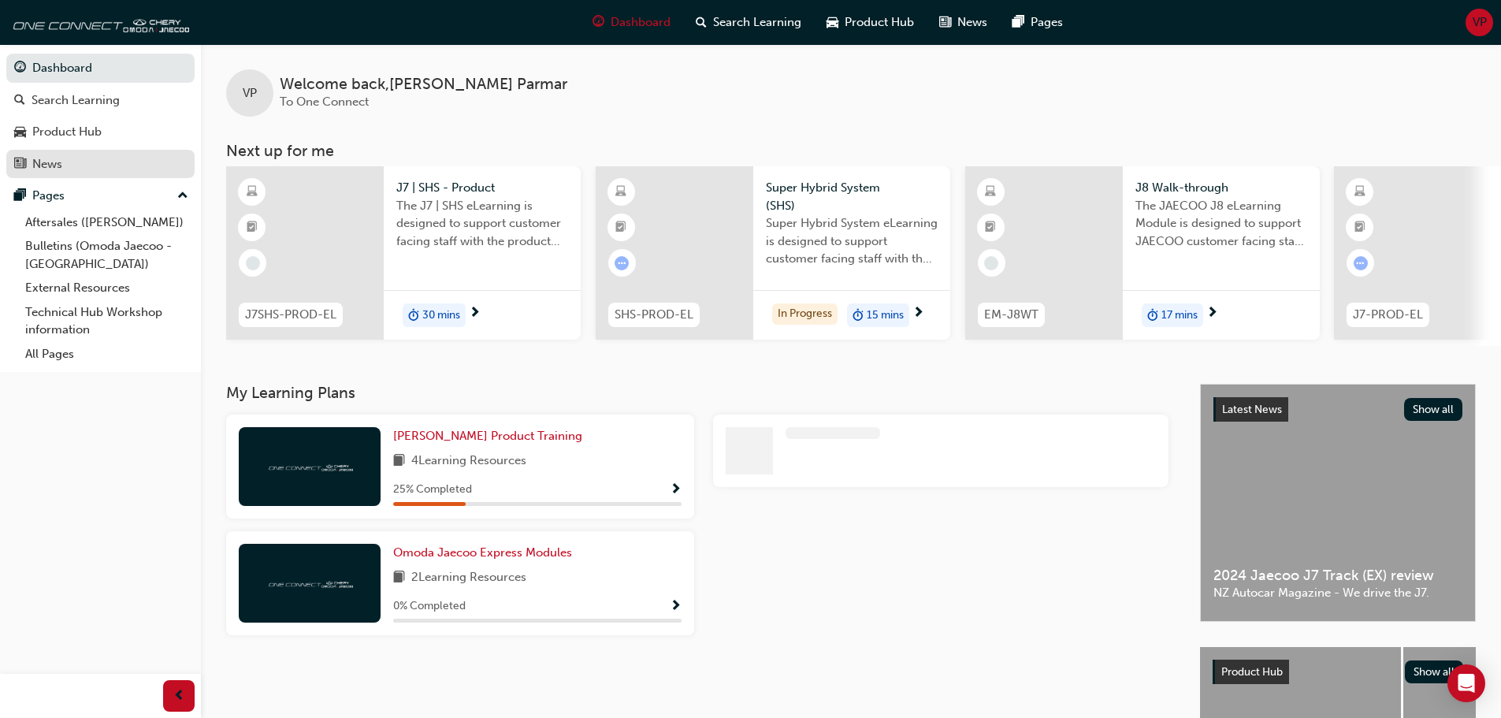
click at [54, 163] on div "News" at bounding box center [47, 164] width 30 height 18
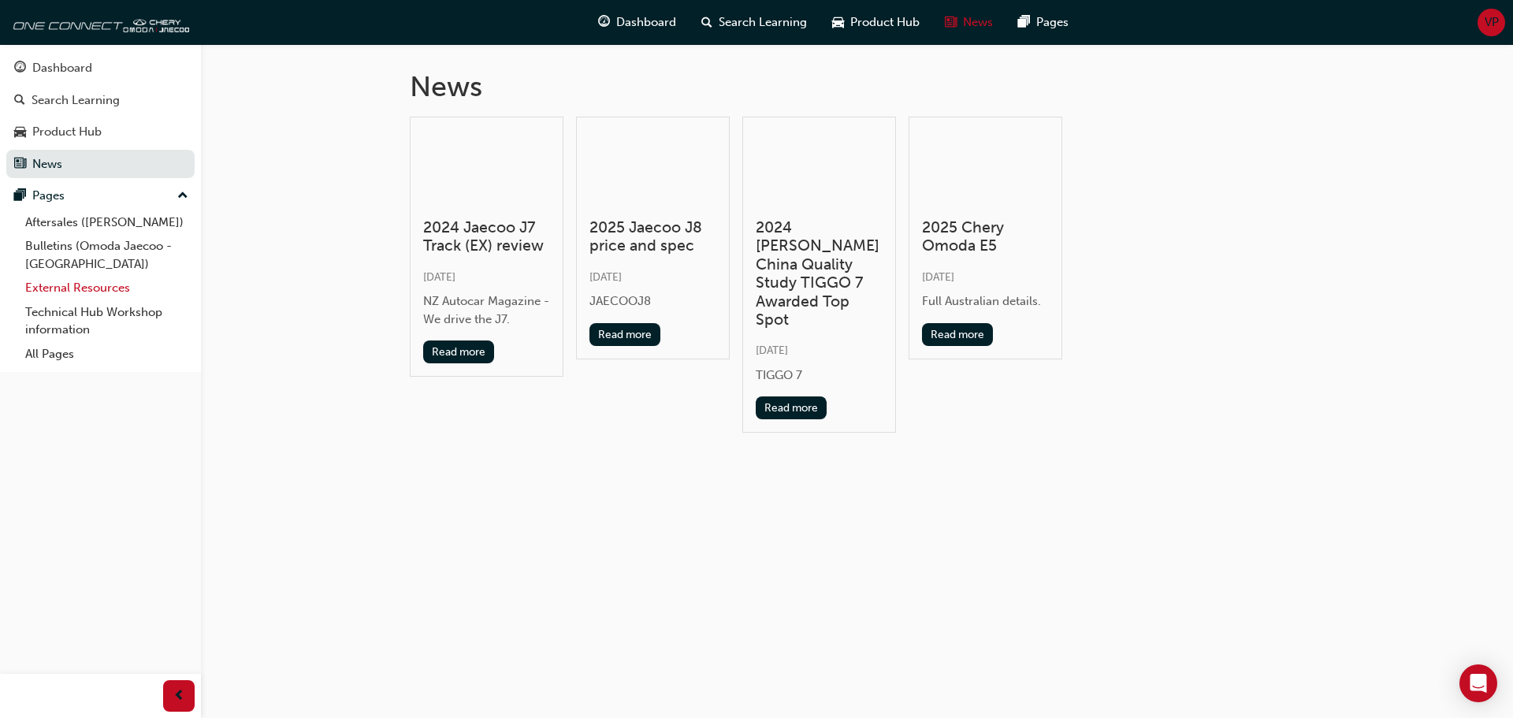
click at [59, 282] on link "External Resources" at bounding box center [107, 288] width 176 height 24
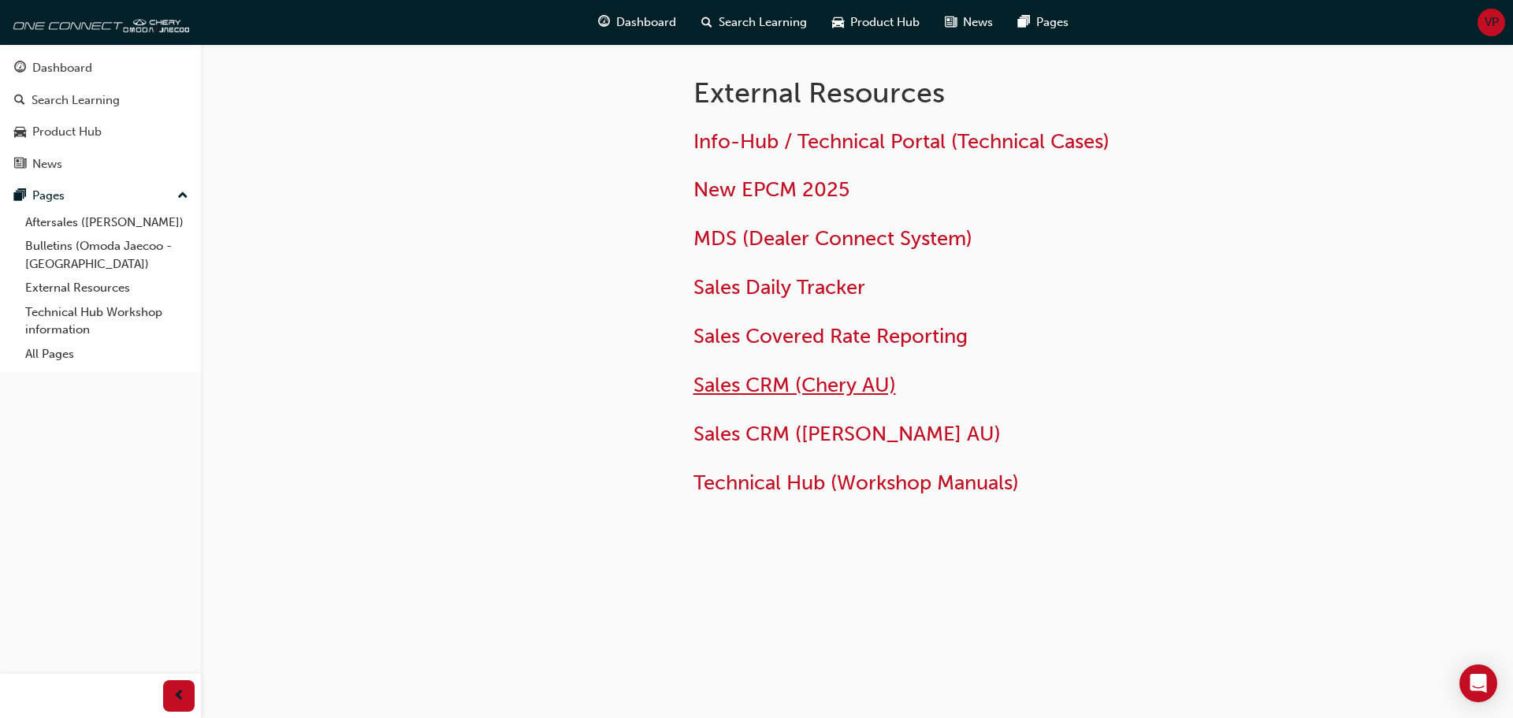
click at [827, 378] on span "Sales CRM (Chery AU)" at bounding box center [794, 385] width 203 height 24
click at [83, 20] on img at bounding box center [98, 22] width 181 height 32
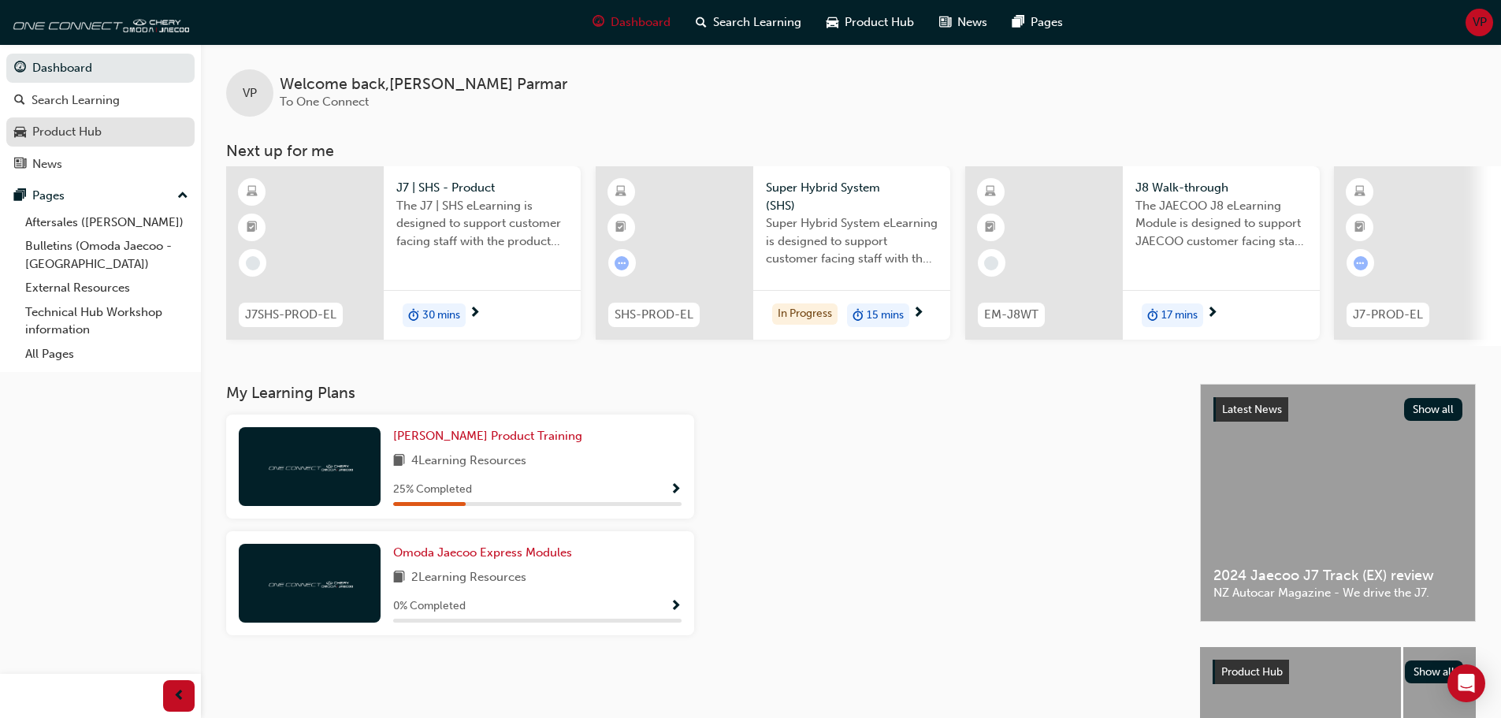
click at [69, 138] on div "Product Hub" at bounding box center [66, 132] width 69 height 18
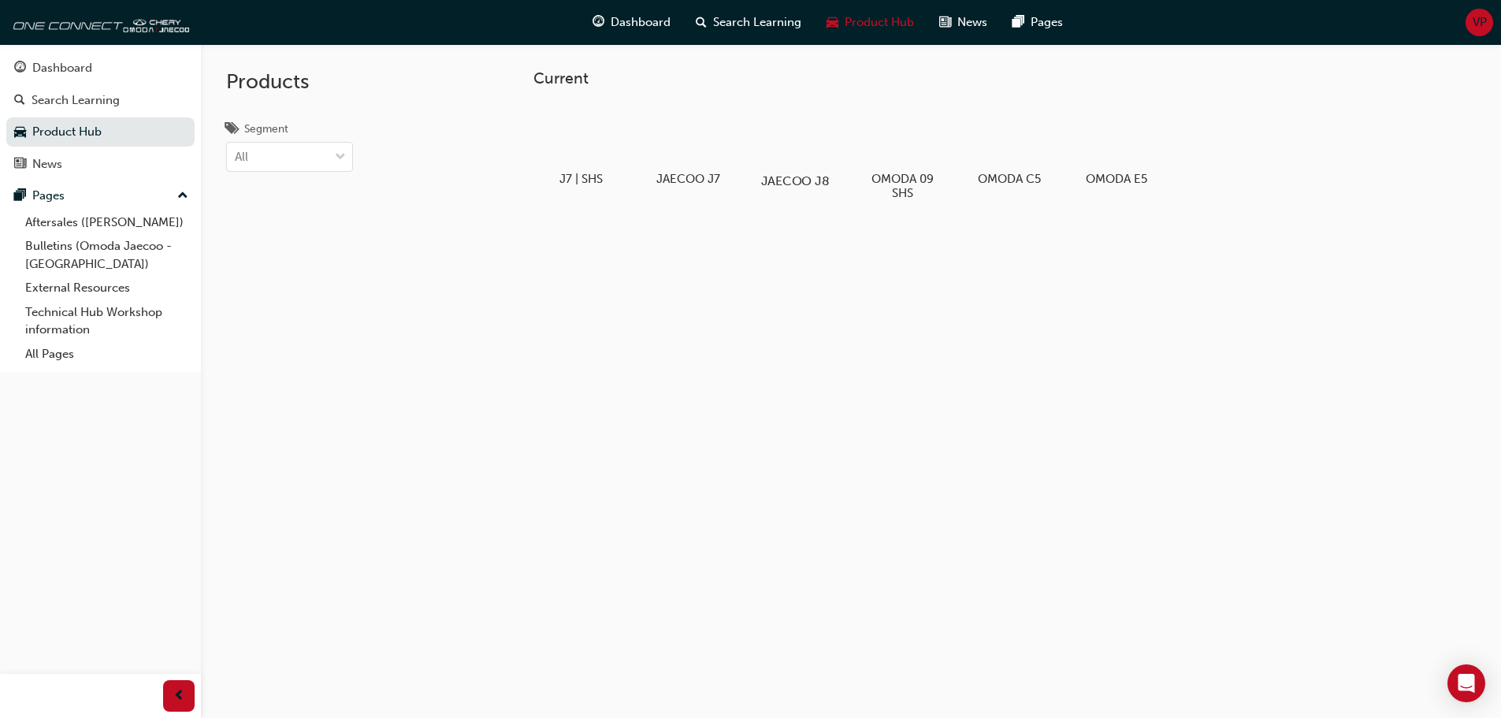
click at [805, 138] on div at bounding box center [794, 135] width 87 height 63
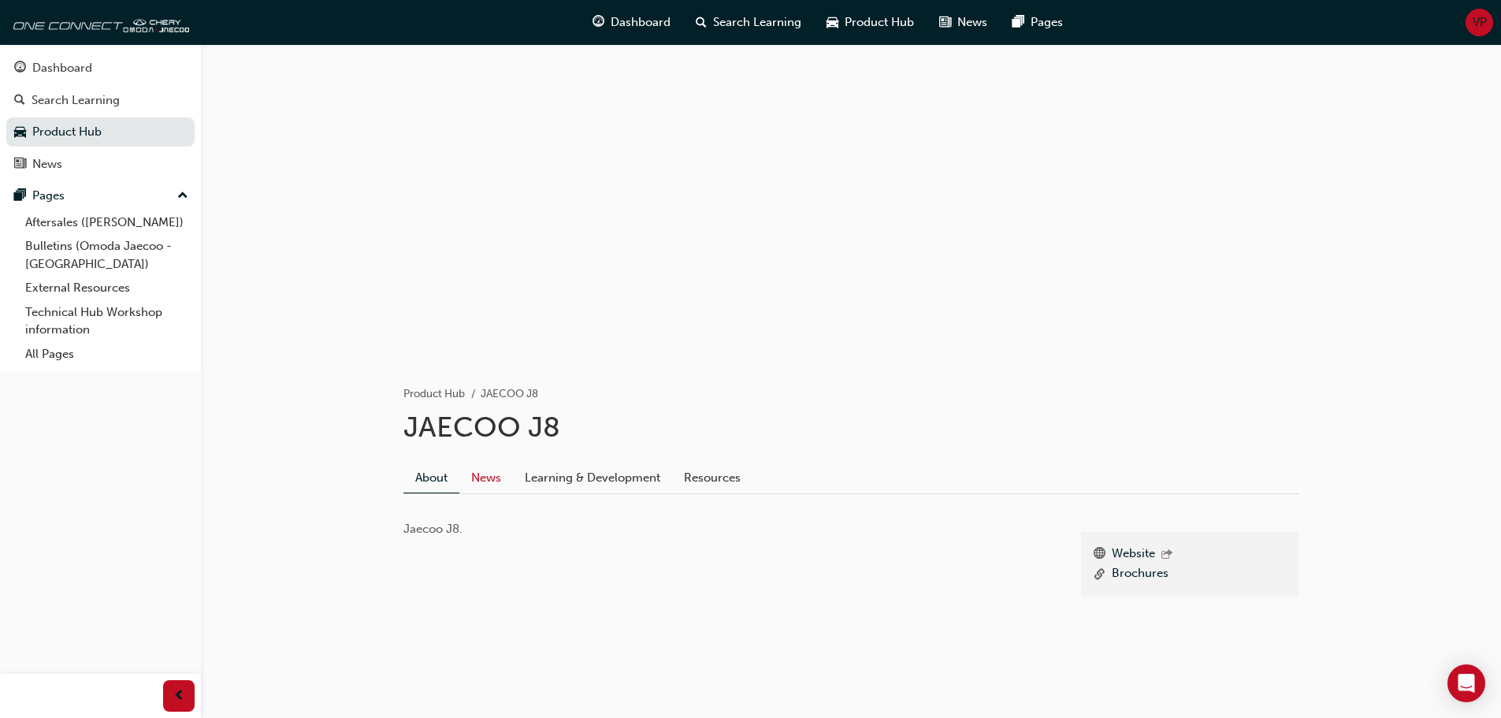
click at [482, 481] on link "News" at bounding box center [486, 478] width 54 height 30
click at [426, 483] on link "About" at bounding box center [438, 478] width 56 height 30
click at [591, 472] on link "Learning & Development" at bounding box center [592, 478] width 159 height 30
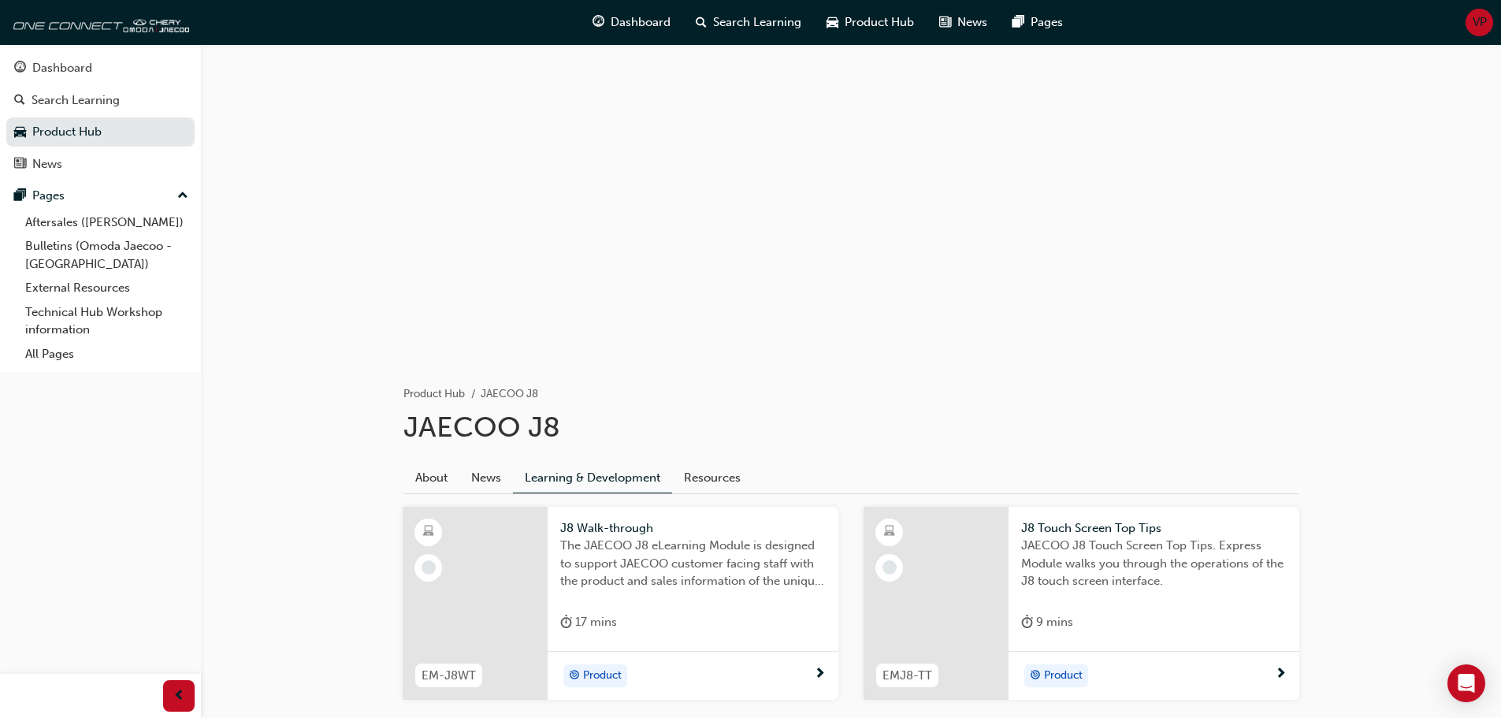
click at [1478, 16] on span "VP" at bounding box center [1480, 22] width 14 height 18
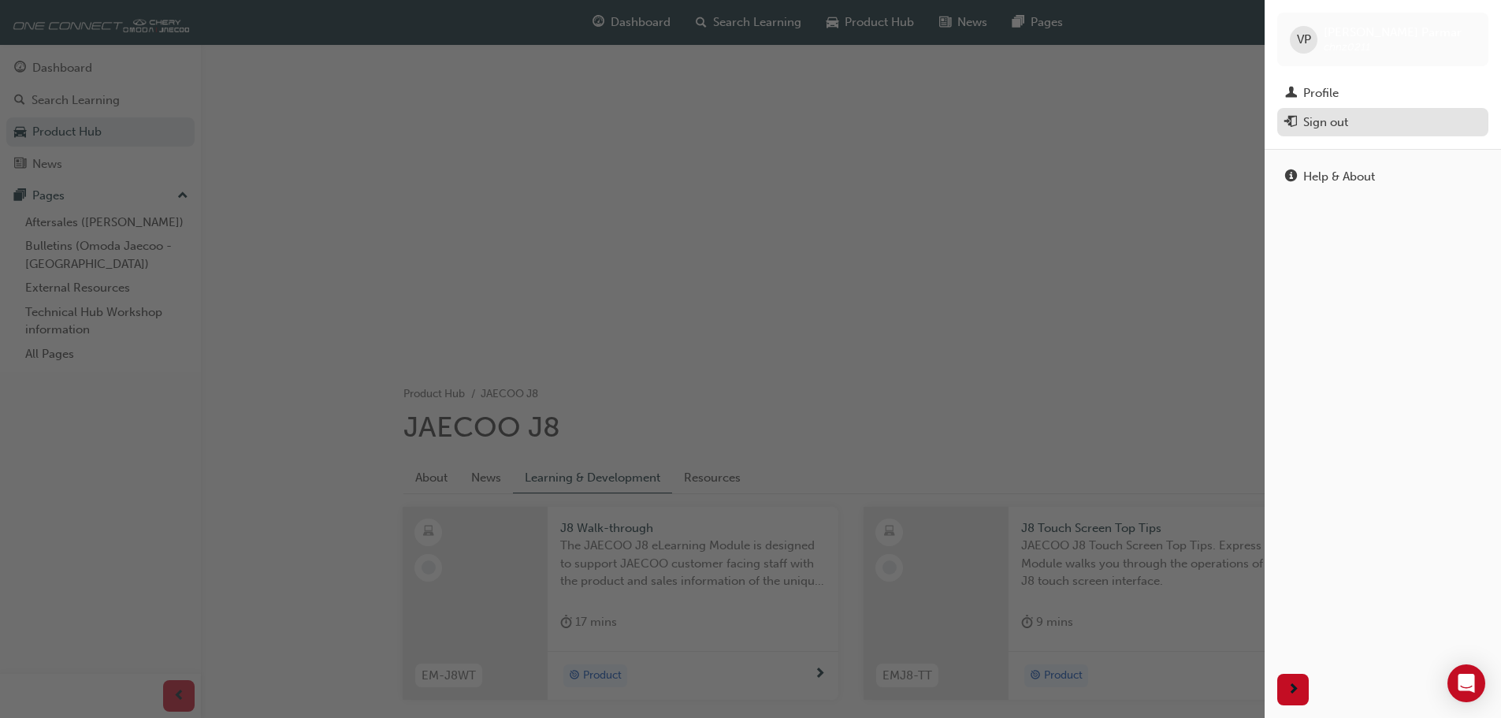
click at [1347, 126] on div "Sign out" at bounding box center [1325, 122] width 45 height 18
